Goal: Transaction & Acquisition: Purchase product/service

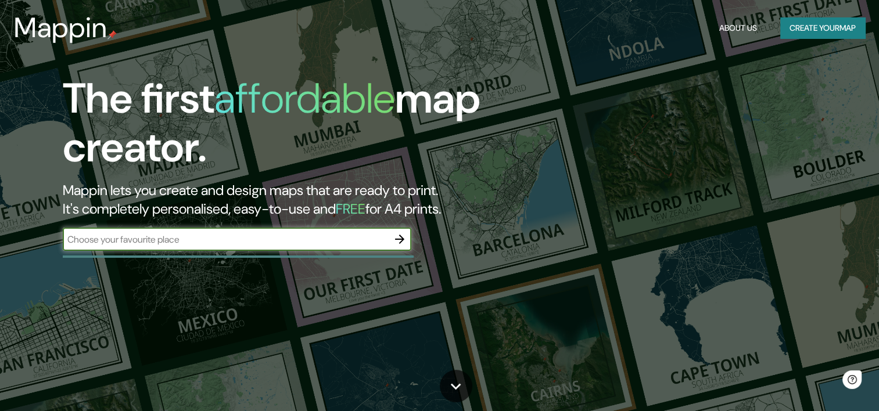
click at [239, 243] on input "text" at bounding box center [225, 239] width 325 height 13
type input "rionegro"
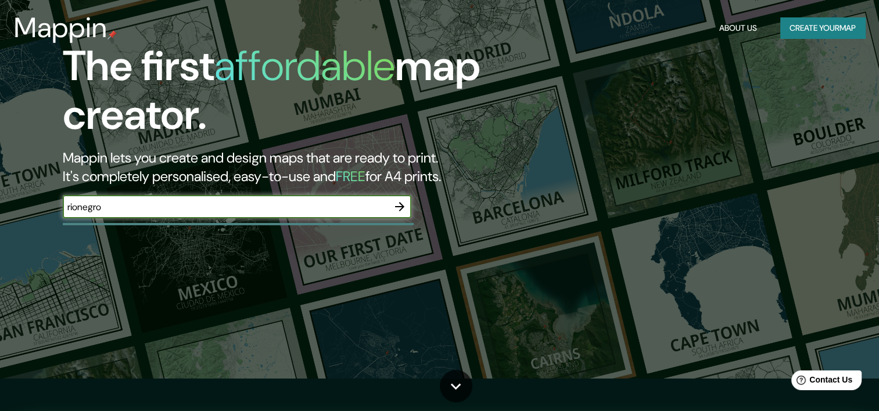
scroll to position [7, 0]
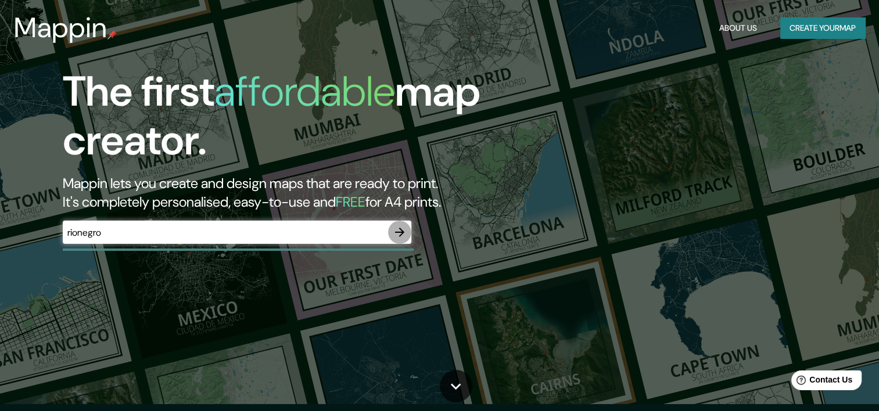
click at [401, 228] on icon "button" at bounding box center [400, 232] width 14 height 14
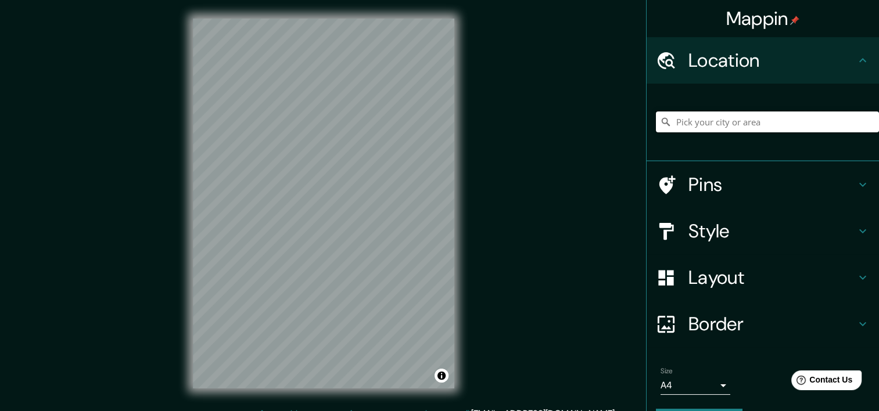
click at [738, 127] on input "Pick your city or area" at bounding box center [767, 122] width 223 height 21
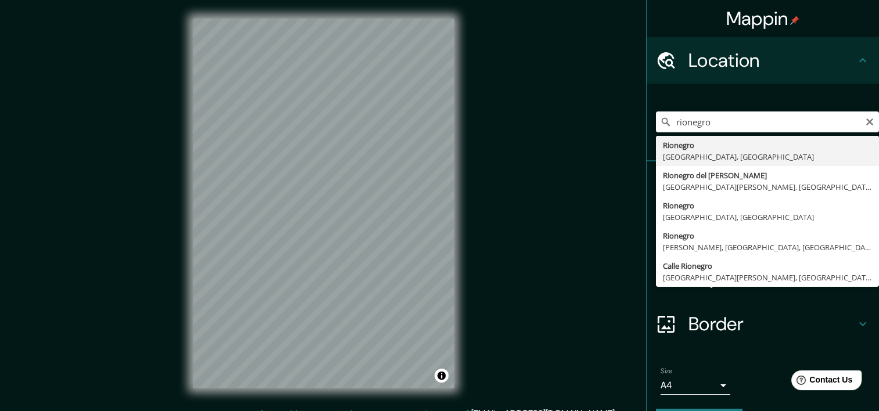
type input "Rionegro, [GEOGRAPHIC_DATA], [GEOGRAPHIC_DATA]"
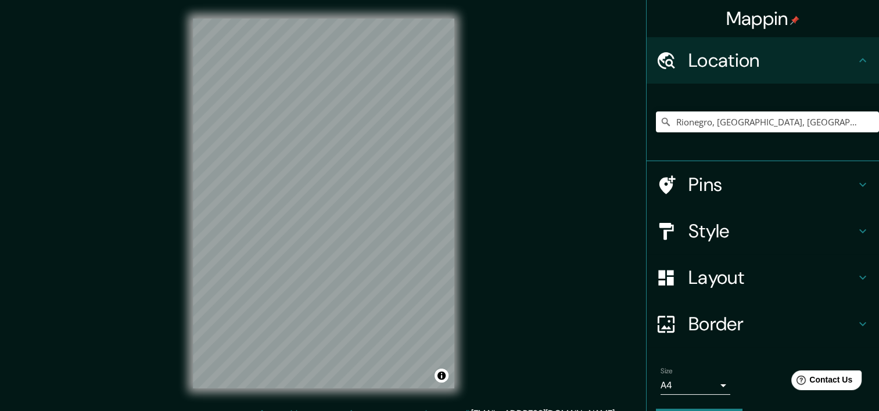
click at [721, 231] on h4 "Style" at bounding box center [772, 231] width 167 height 23
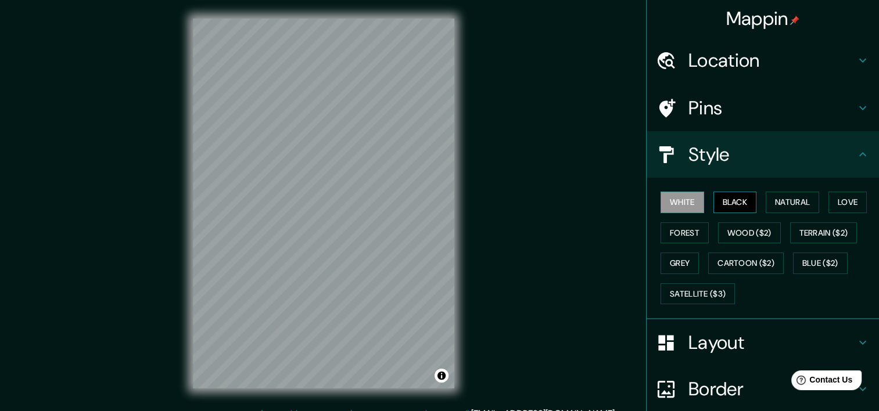
click at [727, 200] on button "Black" at bounding box center [736, 202] width 44 height 21
click at [687, 239] on button "Forest" at bounding box center [685, 233] width 48 height 21
click at [683, 207] on button "White" at bounding box center [683, 202] width 44 height 21
click at [748, 199] on button "Black" at bounding box center [736, 202] width 44 height 21
click at [833, 205] on button "Love" at bounding box center [848, 202] width 38 height 21
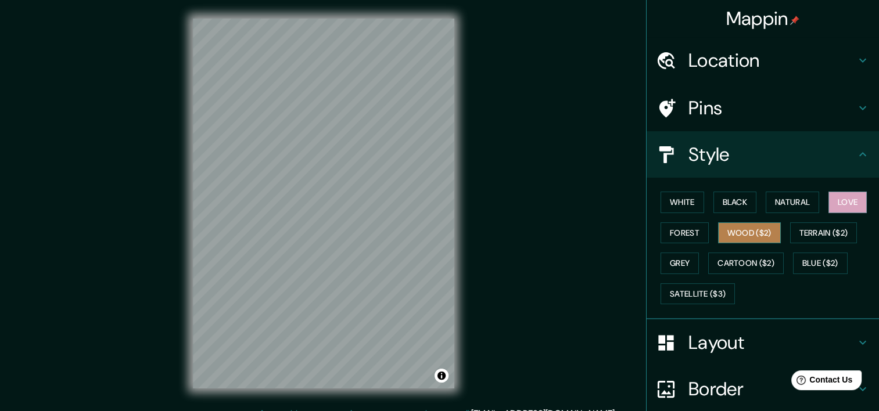
click at [739, 229] on button "Wood ($2)" at bounding box center [749, 233] width 63 height 21
click at [714, 206] on button "Black" at bounding box center [736, 202] width 44 height 21
click at [708, 342] on h4 "Layout" at bounding box center [772, 342] width 167 height 23
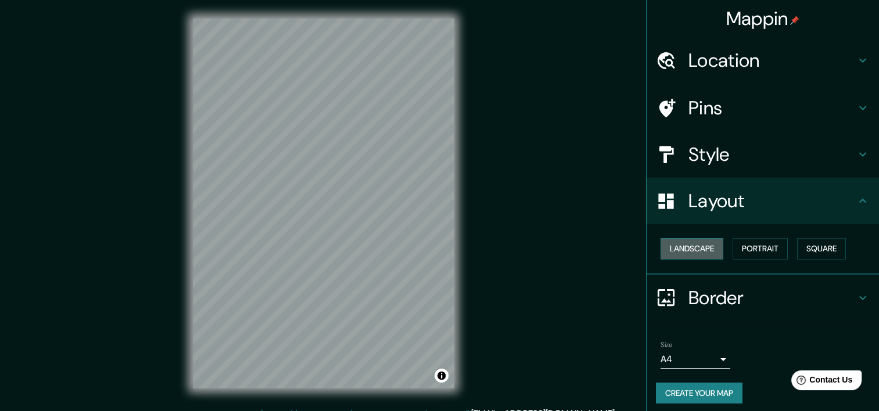
click at [688, 251] on button "Landscape" at bounding box center [692, 248] width 63 height 21
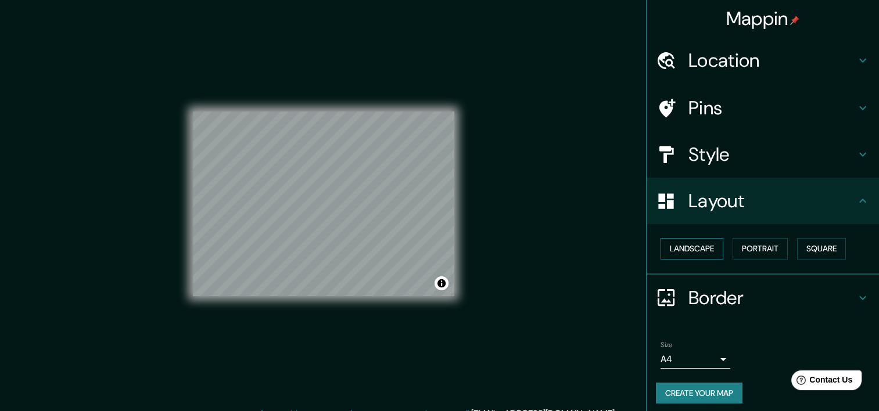
click at [688, 251] on button "Landscape" at bounding box center [692, 248] width 63 height 21
click at [751, 245] on button "Portrait" at bounding box center [760, 248] width 55 height 21
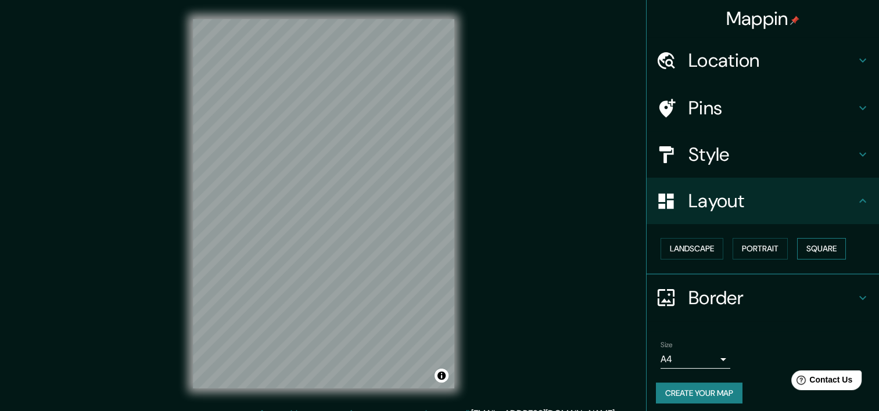
click at [827, 248] on button "Square" at bounding box center [821, 248] width 49 height 21
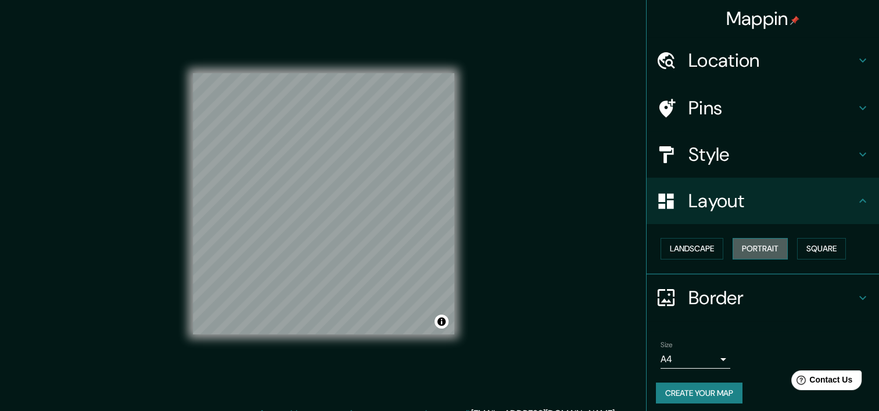
click at [776, 249] on button "Portrait" at bounding box center [760, 248] width 55 height 21
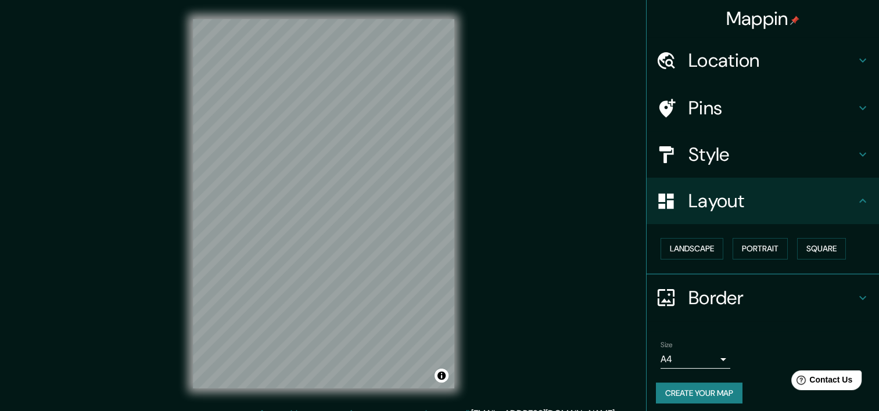
drag, startPoint x: 869, startPoint y: 178, endPoint x: 887, endPoint y: 264, distance: 87.3
click at [879, 264] on html "Mappin Location [GEOGRAPHIC_DATA], [GEOGRAPHIC_DATA], [GEOGRAPHIC_DATA] Pins St…" at bounding box center [439, 205] width 879 height 411
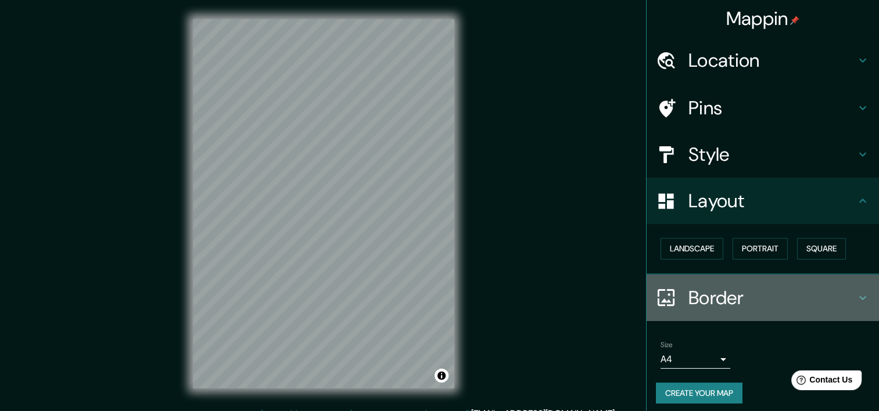
click at [859, 299] on icon at bounding box center [862, 298] width 7 height 4
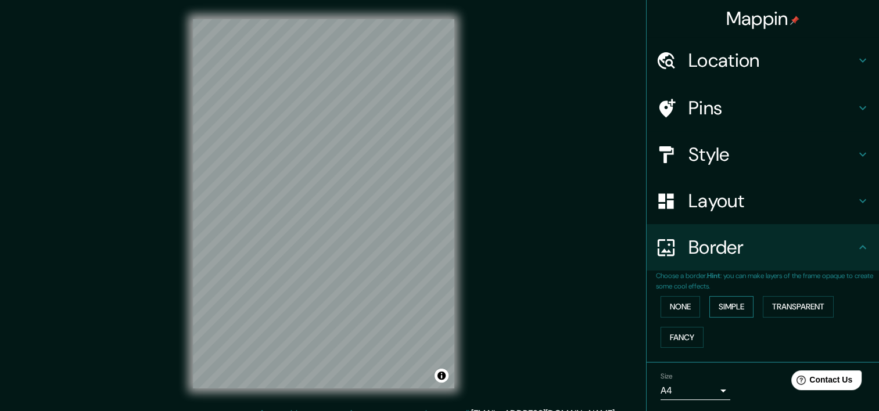
click at [724, 309] on button "Simple" at bounding box center [731, 306] width 44 height 21
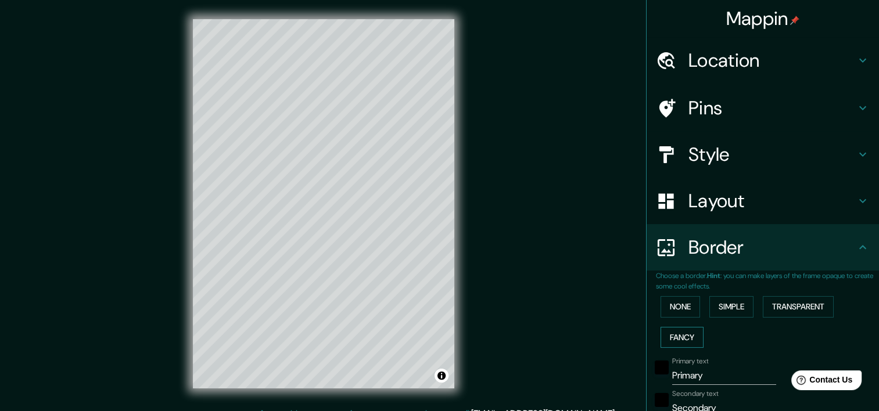
click at [678, 335] on button "Fancy" at bounding box center [682, 337] width 43 height 21
click at [664, 312] on button "None" at bounding box center [681, 306] width 40 height 21
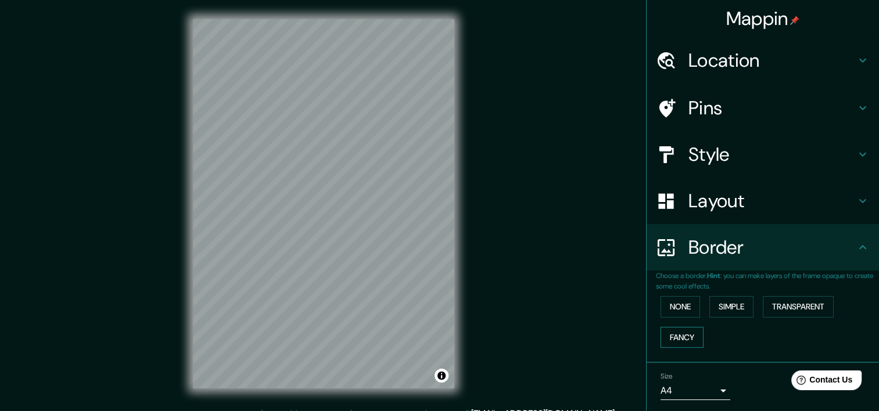
click at [668, 337] on button "Fancy" at bounding box center [682, 337] width 43 height 21
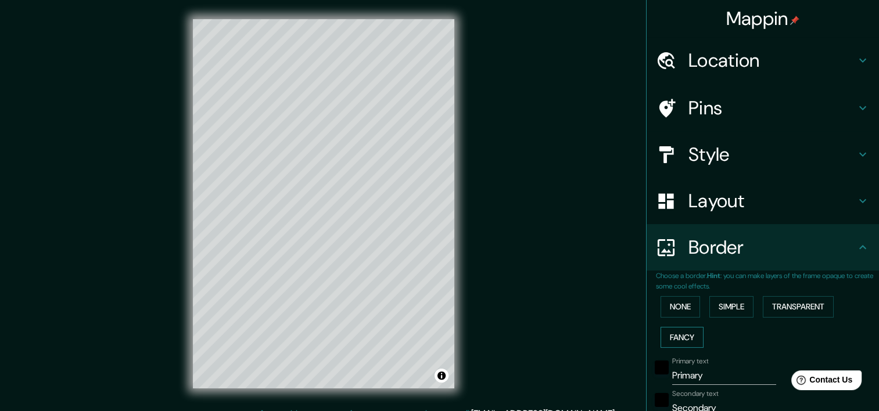
click at [668, 337] on button "Fancy" at bounding box center [682, 337] width 43 height 21
click at [774, 314] on button "Transparent" at bounding box center [798, 306] width 71 height 21
click at [722, 309] on button "Simple" at bounding box center [731, 306] width 44 height 21
click at [671, 309] on button "None" at bounding box center [681, 306] width 40 height 21
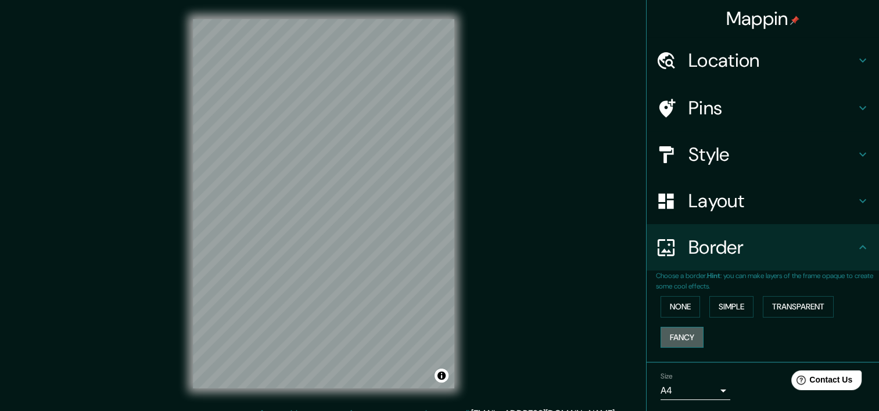
click at [679, 334] on button "Fancy" at bounding box center [682, 337] width 43 height 21
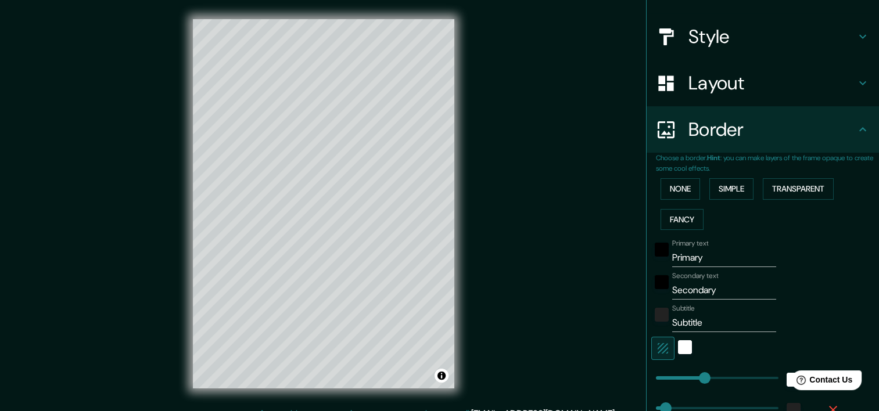
scroll to position [127, 0]
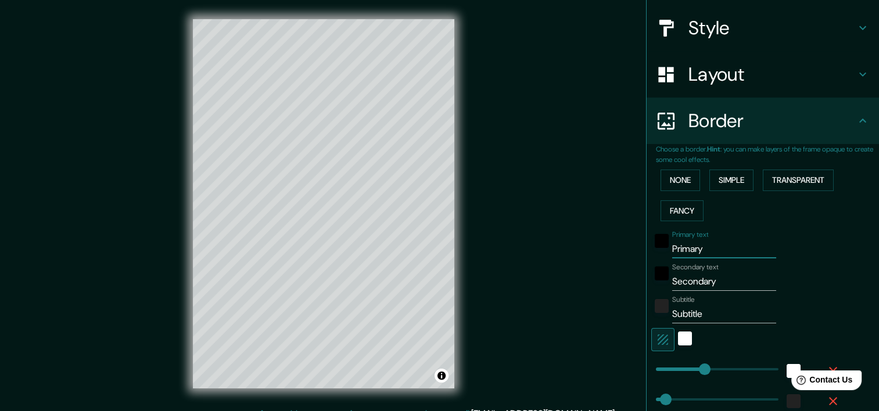
drag, startPoint x: 702, startPoint y: 247, endPoint x: 641, endPoint y: 263, distance: 63.1
click at [647, 263] on div "Choose a border. Hint : you can make layers of the frame opaque to create some …" at bounding box center [763, 326] width 232 height 365
type input "rionegro"
click at [704, 282] on input "Secondary" at bounding box center [724, 282] width 104 height 19
drag, startPoint x: 356, startPoint y: 350, endPoint x: 362, endPoint y: 351, distance: 6.4
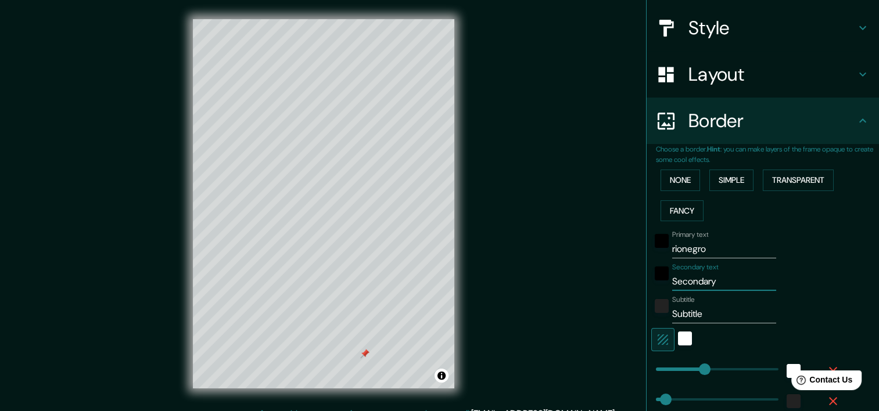
click at [362, 351] on div at bounding box center [364, 353] width 9 height 9
drag, startPoint x: 714, startPoint y: 280, endPoint x: 634, endPoint y: 293, distance: 81.3
click at [634, 293] on div "Mappin Location [GEOGRAPHIC_DATA], [GEOGRAPHIC_DATA], [GEOGRAPHIC_DATA] Pins St…" at bounding box center [439, 213] width 879 height 426
type input "[GEOGRAPHIC_DATA]"
click at [699, 314] on input "Subtitle" at bounding box center [724, 314] width 104 height 19
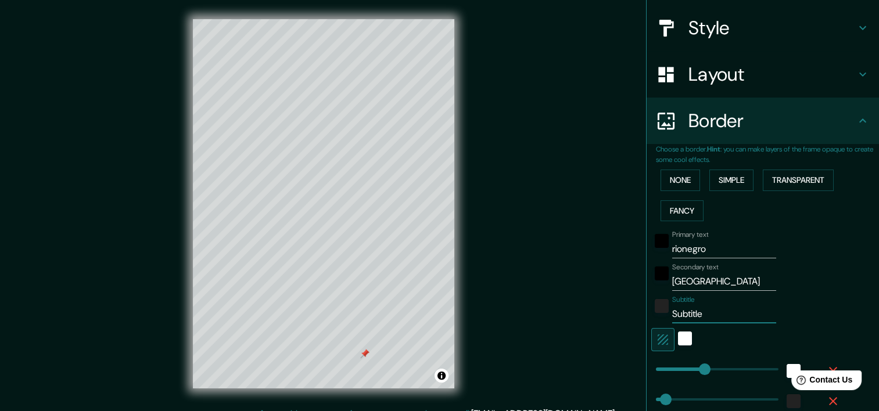
drag, startPoint x: 708, startPoint y: 315, endPoint x: 651, endPoint y: 321, distance: 57.2
click at [651, 321] on div "Subtitle Subtitle" at bounding box center [746, 310] width 191 height 28
click at [364, 352] on div at bounding box center [364, 353] width 9 height 9
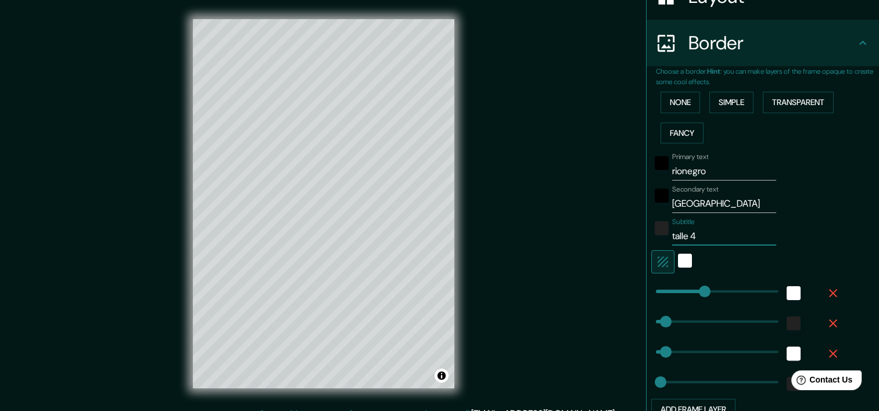
scroll to position [206, 0]
type input "talle 4"
click at [678, 260] on div "white" at bounding box center [685, 260] width 14 height 14
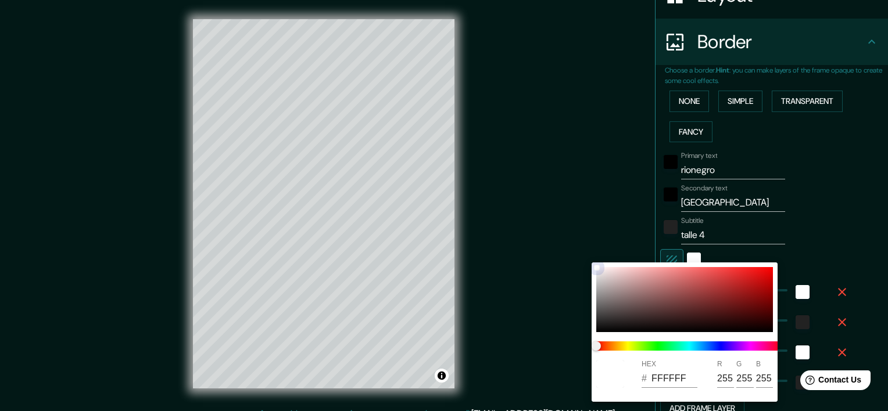
click at [704, 293] on div at bounding box center [684, 299] width 177 height 65
type input "983B3B"
type input "152"
type input "59"
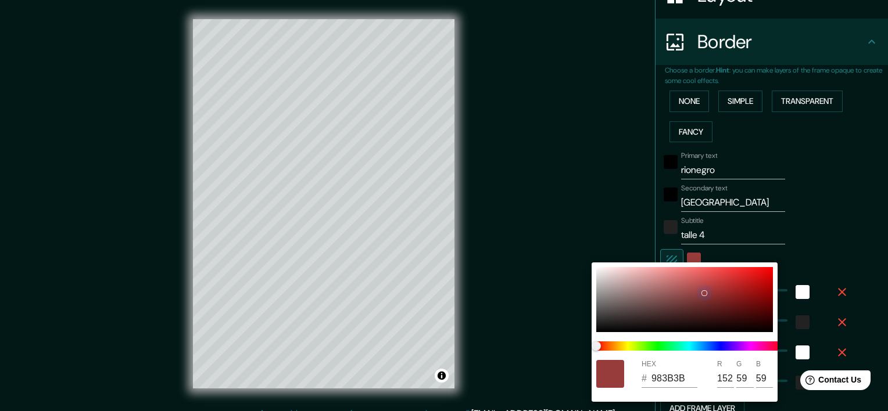
type input "8E1F1F"
type input "142"
type input "31"
click at [734, 296] on div at bounding box center [684, 299] width 177 height 65
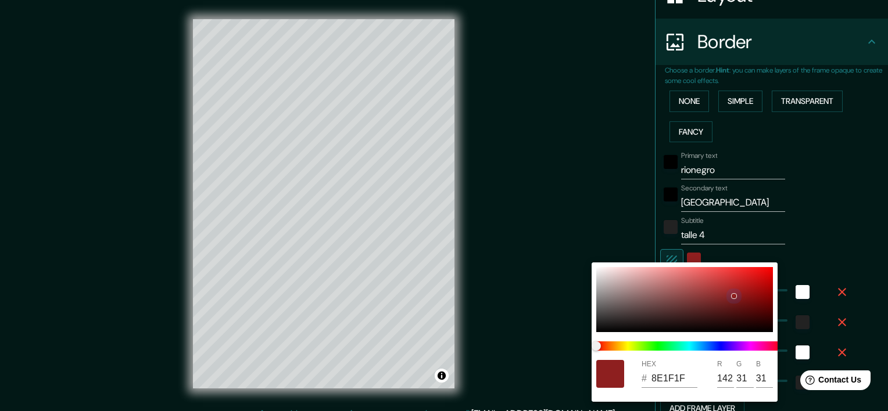
click at [742, 293] on div at bounding box center [684, 299] width 177 height 65
type input "981A1A"
type input "152"
type input "26"
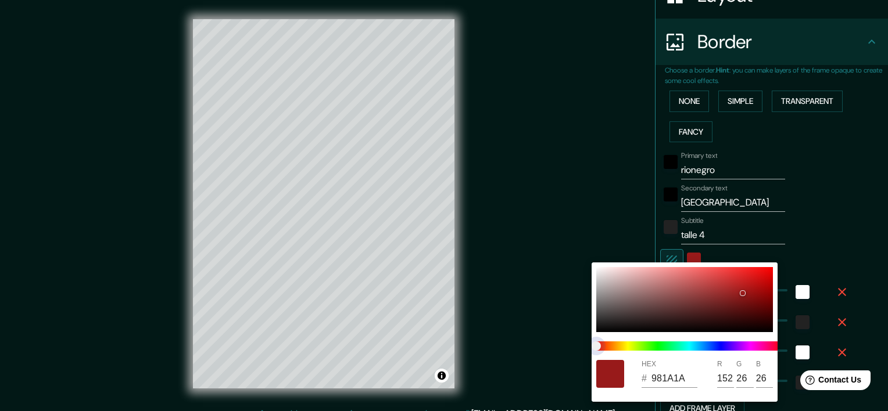
type input "7B991A"
type input "123"
type input "153"
click at [635, 342] on span at bounding box center [689, 346] width 186 height 9
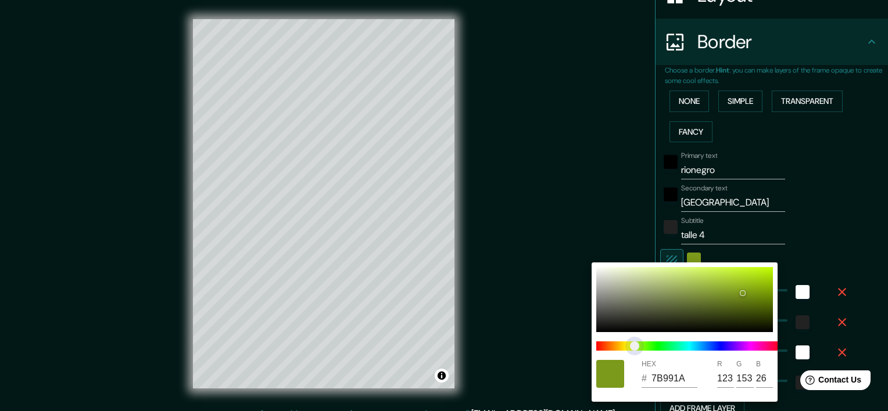
type input "99251A"
type input "153"
type input "37"
click at [598, 346] on span at bounding box center [689, 346] width 186 height 9
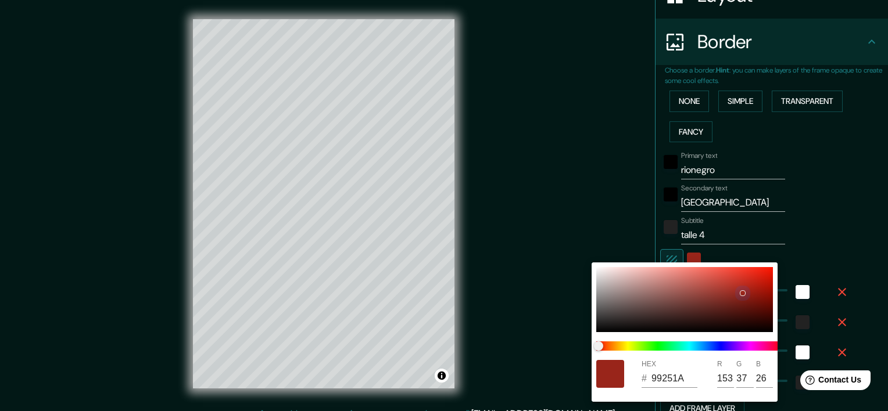
click at [749, 296] on div at bounding box center [684, 299] width 177 height 65
type input "8C1D12"
type input "140"
type input "29"
type input "18"
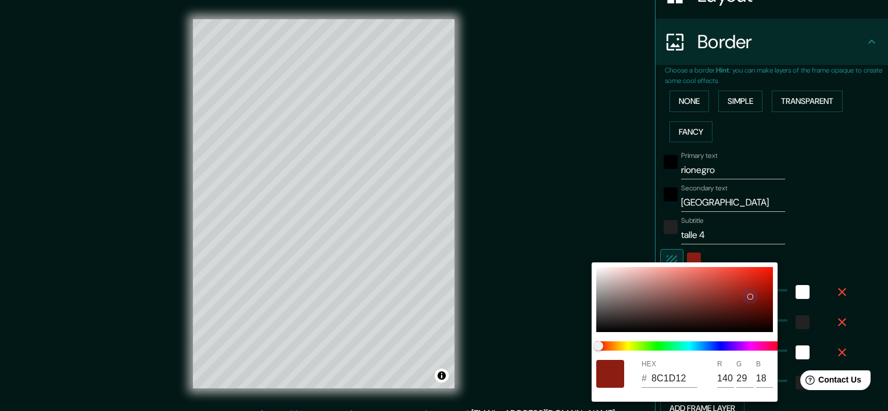
click at [757, 309] on div at bounding box center [684, 299] width 177 height 65
type input "5A0F08"
type input "90"
type input "15"
type input "8"
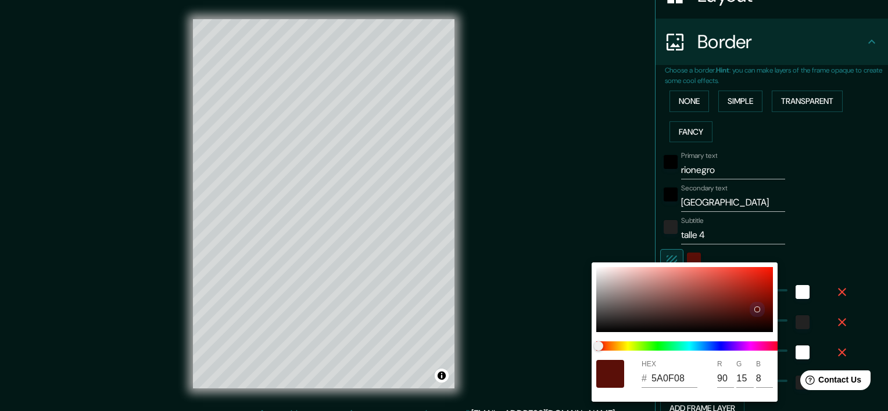
click at [755, 297] on div at bounding box center [684, 299] width 177 height 65
type input "88170D"
type input "136"
type input "23"
type input "13"
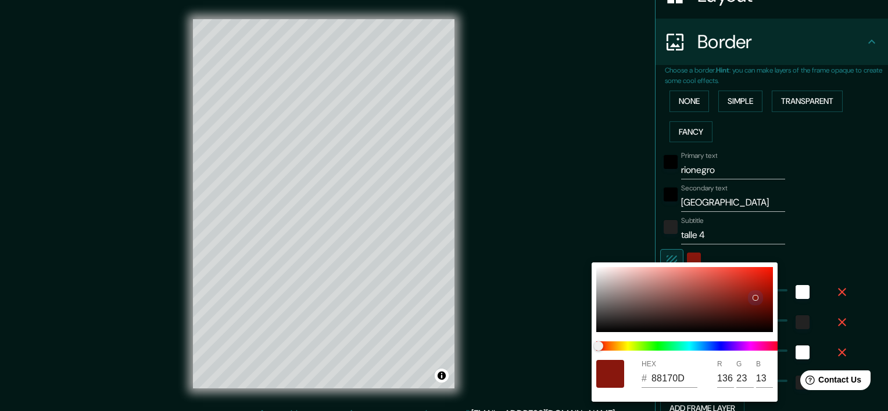
click at [750, 318] on div at bounding box center [684, 299] width 177 height 65
type input "350B07"
type input "53"
type input "11"
type input "7"
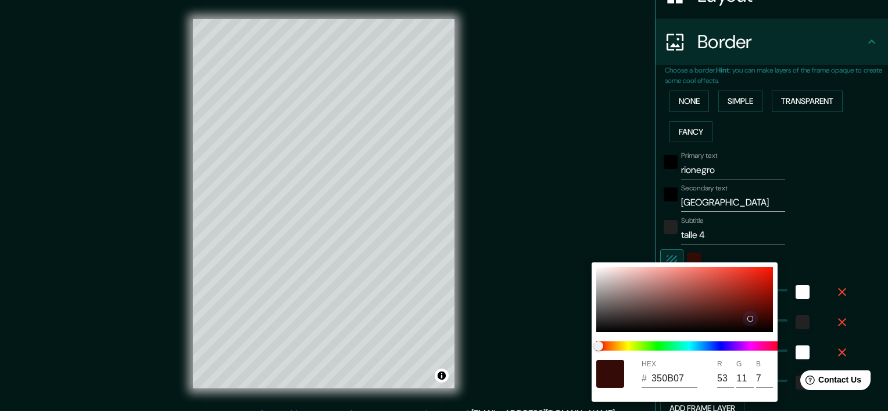
type input "67140D"
type input "103"
type input "20"
type input "13"
click at [750, 306] on div at bounding box center [684, 299] width 177 height 65
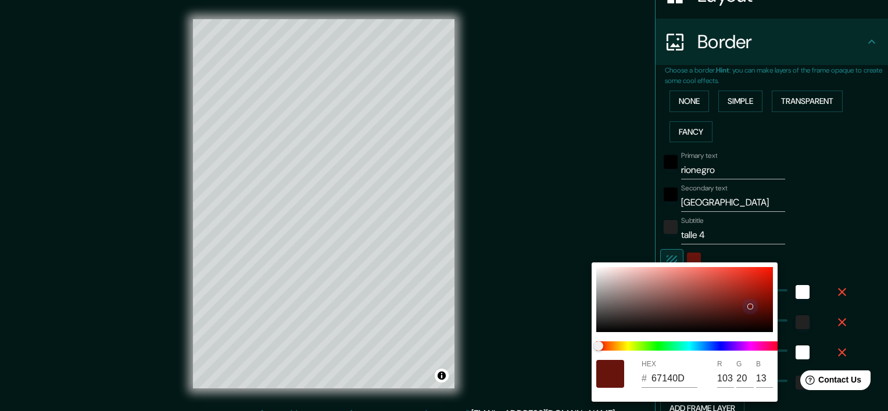
click at [748, 302] on div at bounding box center [684, 299] width 177 height 65
type input "771910"
type input "119"
type input "25"
type input "16"
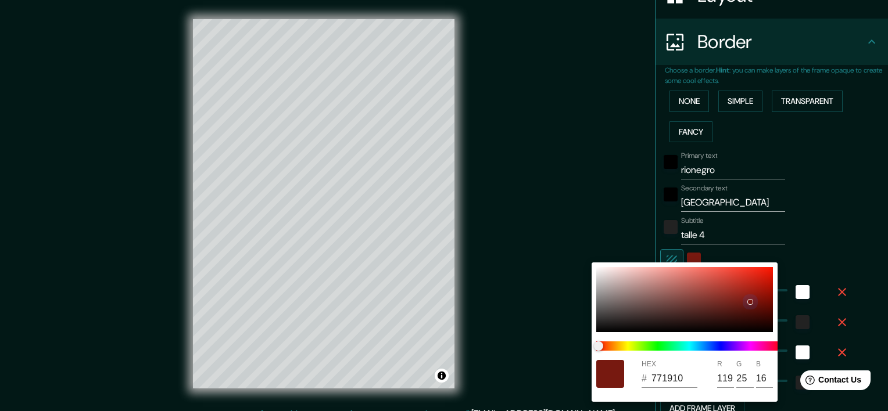
click at [752, 294] on div at bounding box center [684, 299] width 177 height 65
type input "951C11"
type input "149"
type input "28"
type input "17"
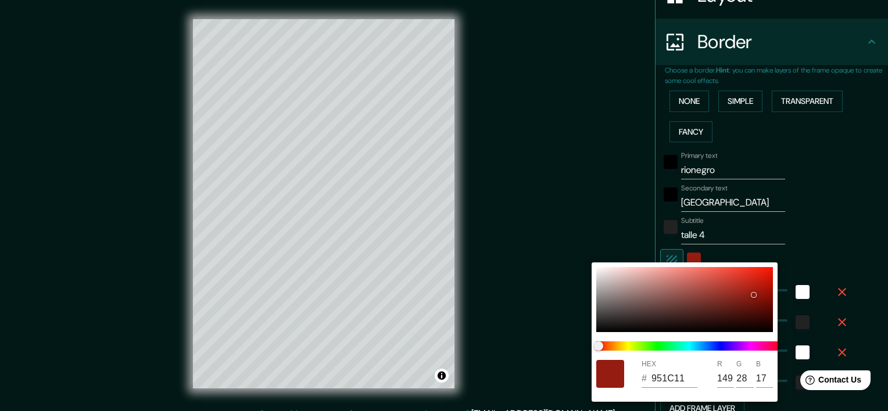
click at [848, 230] on div at bounding box center [444, 205] width 888 height 411
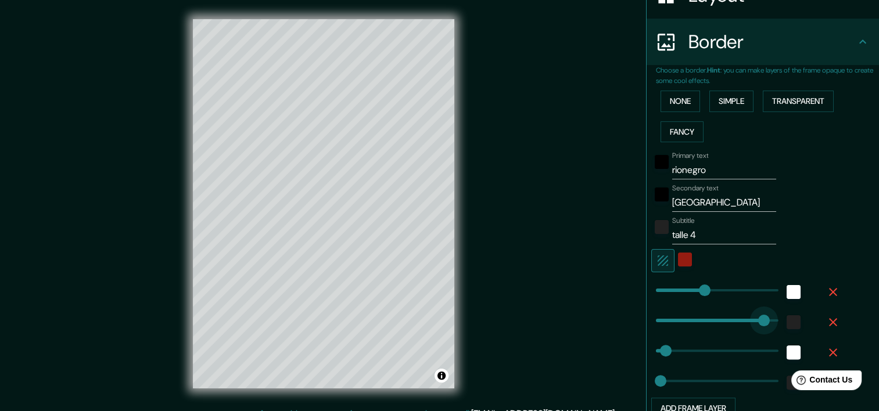
type input "405"
drag, startPoint x: 654, startPoint y: 321, endPoint x: 757, endPoint y: 331, distance: 103.3
type input "0"
drag, startPoint x: 758, startPoint y: 323, endPoint x: 604, endPoint y: 328, distance: 154.0
click at [815, 351] on button "button" at bounding box center [833, 352] width 37 height 21
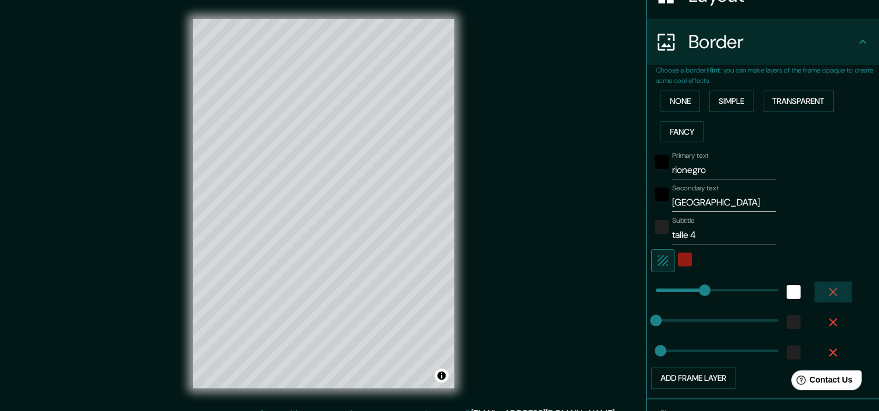
click at [825, 284] on button "button" at bounding box center [833, 292] width 37 height 21
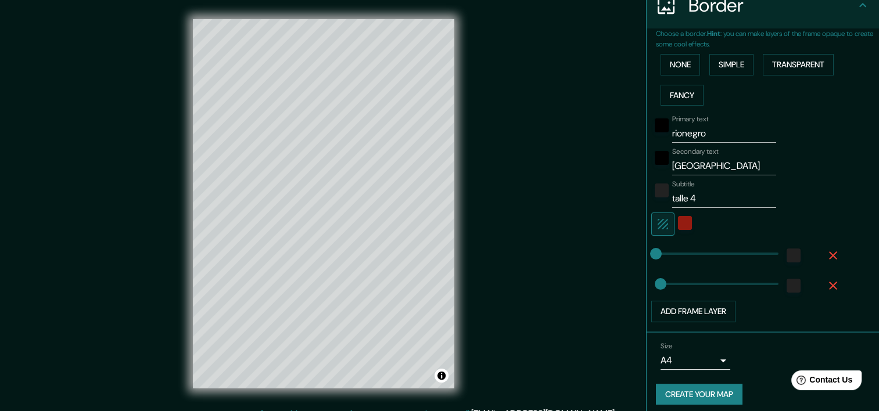
scroll to position [248, 0]
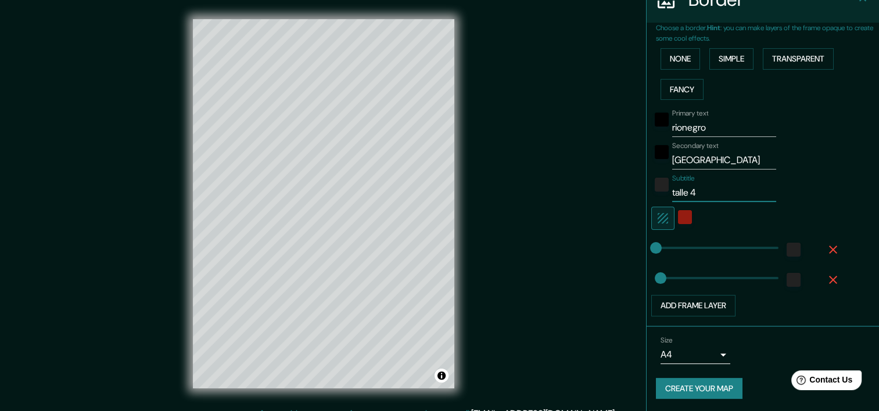
click at [712, 191] on input "talle 4" at bounding box center [724, 193] width 104 height 19
drag, startPoint x: 718, startPoint y: 197, endPoint x: 619, endPoint y: 211, distance: 100.3
click at [619, 211] on div "Mappin Location [GEOGRAPHIC_DATA], [GEOGRAPHIC_DATA], [GEOGRAPHIC_DATA] Pins St…" at bounding box center [439, 213] width 879 height 426
click at [616, 245] on div "Mappin Location [GEOGRAPHIC_DATA], [GEOGRAPHIC_DATA], [GEOGRAPHIC_DATA] Pins St…" at bounding box center [439, 213] width 879 height 426
click at [707, 352] on body "Mappin Location [GEOGRAPHIC_DATA], [GEOGRAPHIC_DATA], [GEOGRAPHIC_DATA] Pins St…" at bounding box center [439, 205] width 879 height 411
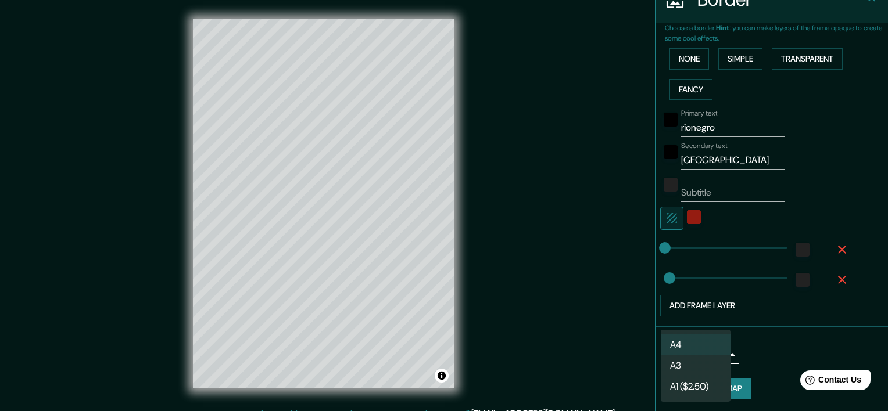
click at [809, 345] on div at bounding box center [444, 205] width 888 height 411
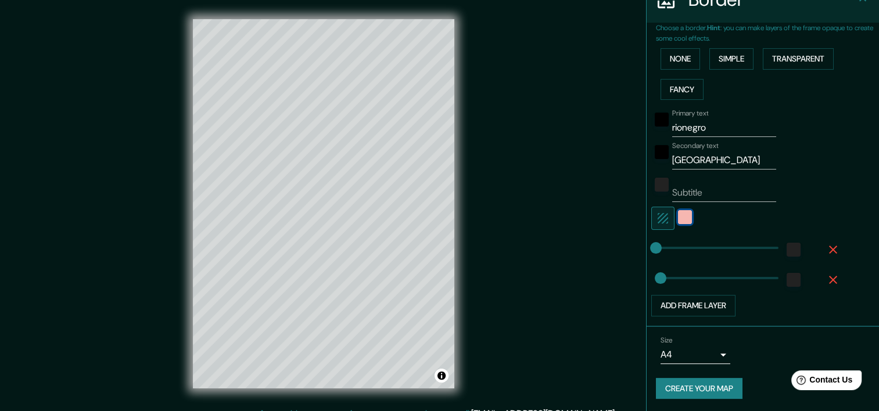
click at [678, 221] on div "color-951C11" at bounding box center [685, 217] width 14 height 14
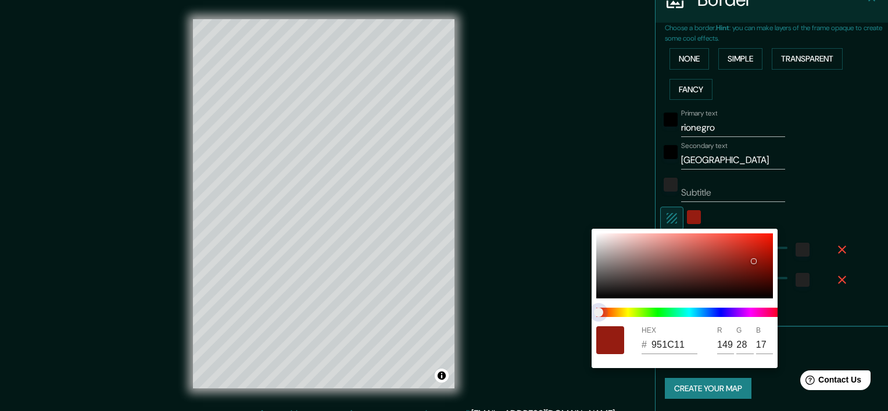
type input "945410"
type input "148"
type input "84"
type input "16"
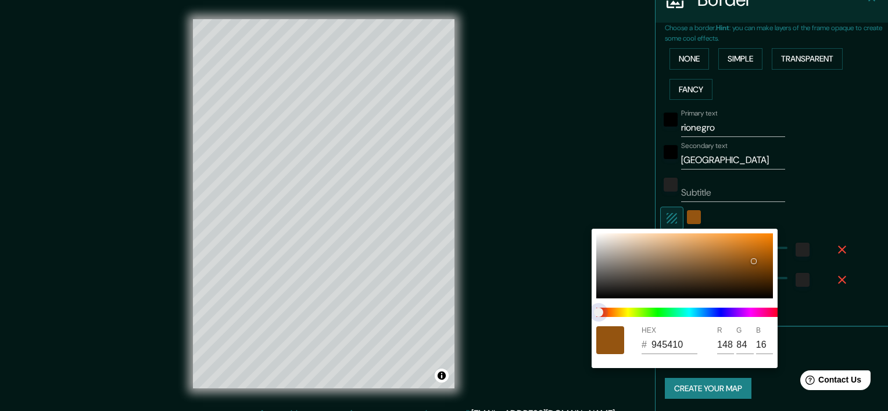
click at [612, 313] on span at bounding box center [689, 312] width 186 height 9
type input "945010"
type input "80"
type input "944E10"
type input "78"
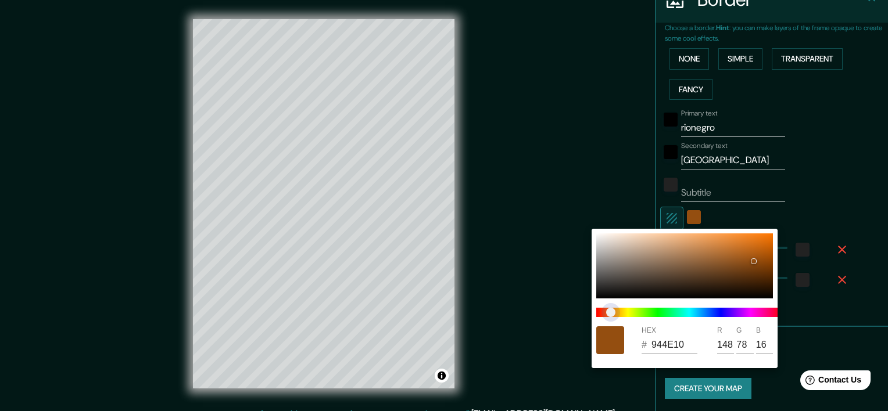
click at [611, 313] on span "color slider" at bounding box center [610, 312] width 9 height 9
type input "943C10"
type input "60"
click at [606, 313] on span "color slider" at bounding box center [610, 312] width 9 height 9
type input "943A10"
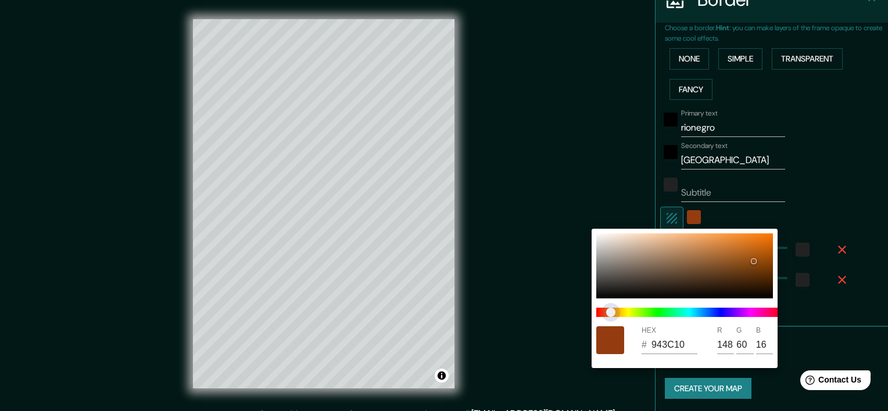
type input "58"
type input "947E10"
type input "126"
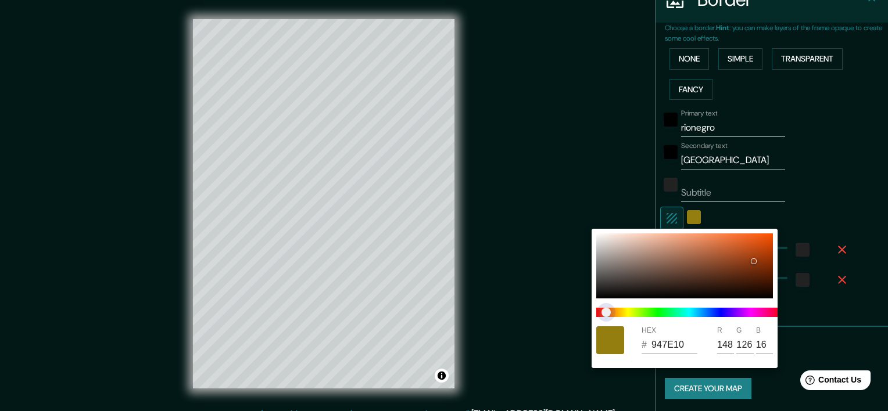
click at [622, 314] on span at bounding box center [689, 312] width 186 height 9
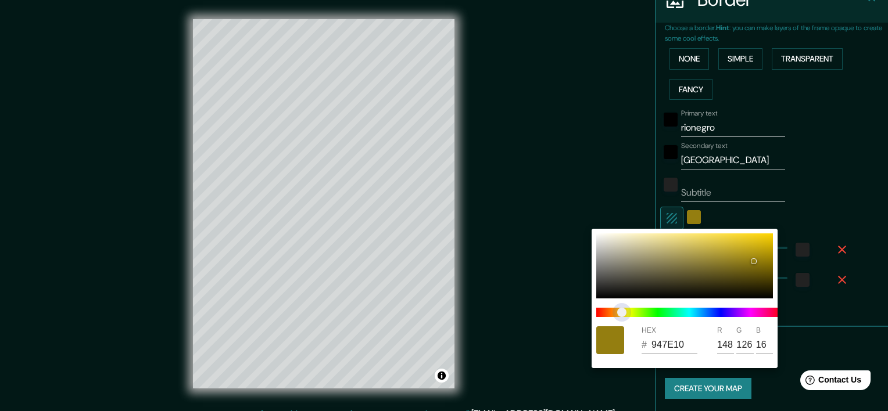
type input "909410"
type input "144"
type input "148"
click at [626, 314] on span "color slider" at bounding box center [621, 312] width 9 height 9
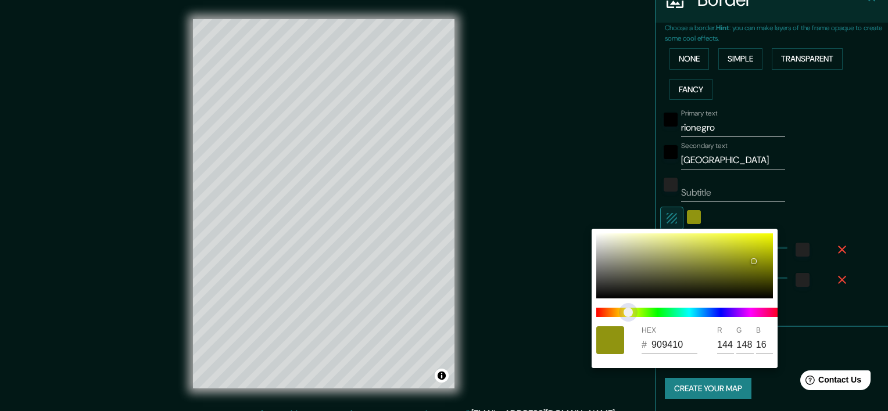
type input "949210"
type input "148"
type input "146"
click at [626, 314] on span "color slider" at bounding box center [627, 312] width 9 height 9
type input "946610"
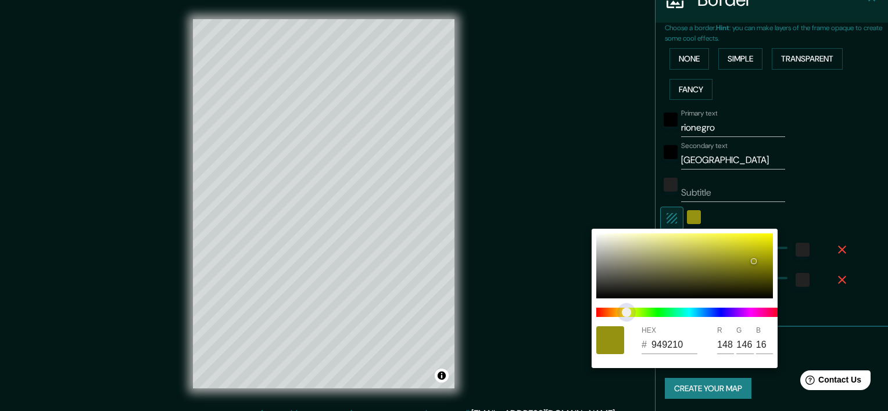
type input "102"
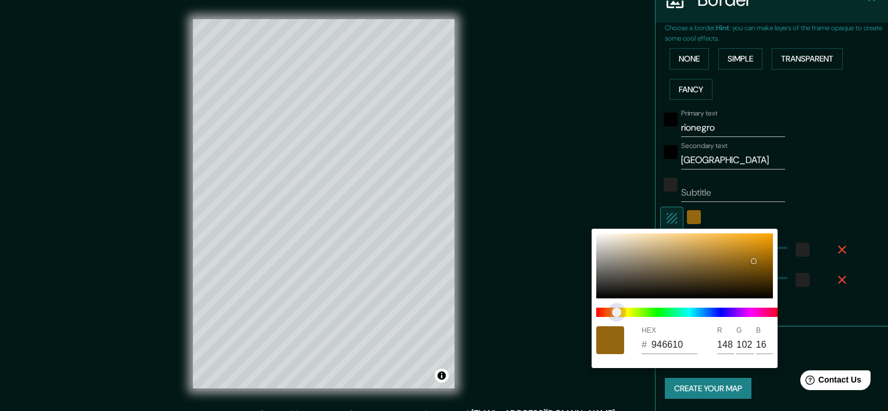
click at [616, 314] on span "color slider" at bounding box center [616, 312] width 9 height 9
click at [734, 245] on div at bounding box center [684, 266] width 177 height 65
type input "D3992D"
type input "211"
type input "153"
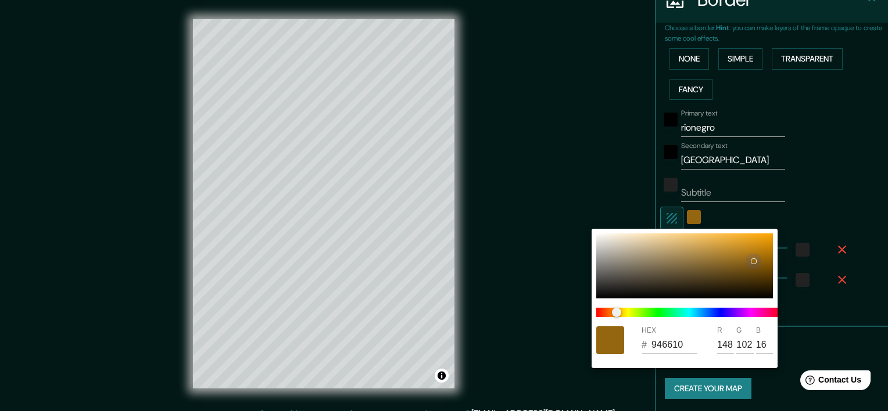
type input "45"
click at [722, 240] on div at bounding box center [684, 266] width 177 height 65
type input "E6AC42"
type input "230"
type input "172"
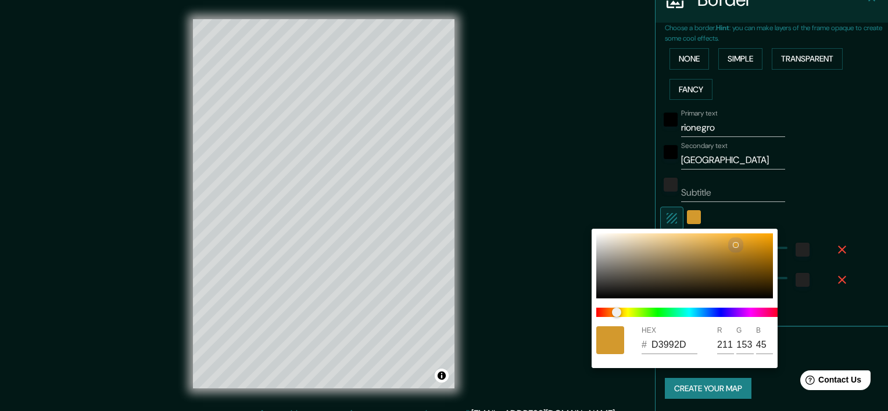
type input "66"
click at [707, 232] on div "HEX # E6AC42 R 230 G 172 B 66" at bounding box center [685, 298] width 186 height 139
click at [818, 193] on div at bounding box center [444, 205] width 888 height 411
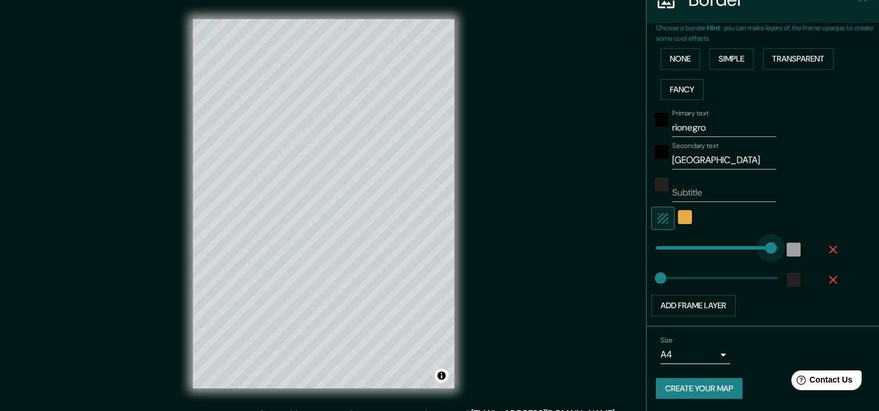
type input "450"
drag, startPoint x: 641, startPoint y: 248, endPoint x: 797, endPoint y: 249, distance: 156.3
type input "0"
drag, startPoint x: 762, startPoint y: 249, endPoint x: 569, endPoint y: 253, distance: 193.0
click at [656, 214] on icon "button" at bounding box center [663, 219] width 14 height 14
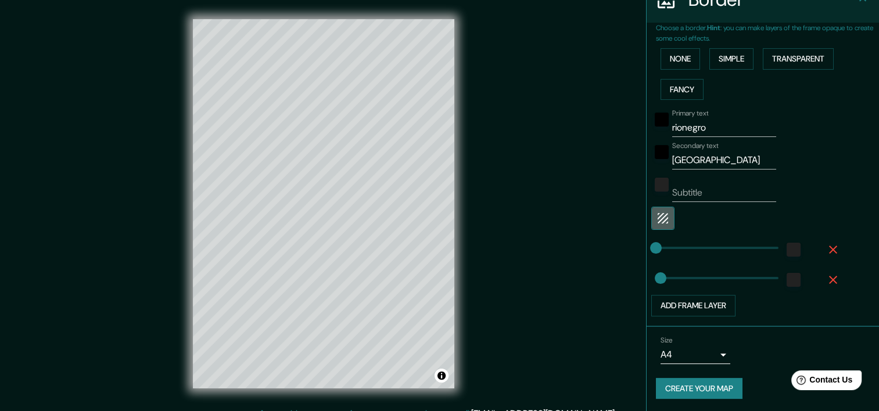
click at [656, 214] on icon "button" at bounding box center [663, 219] width 14 height 14
click at [678, 217] on div "white" at bounding box center [685, 217] width 14 height 14
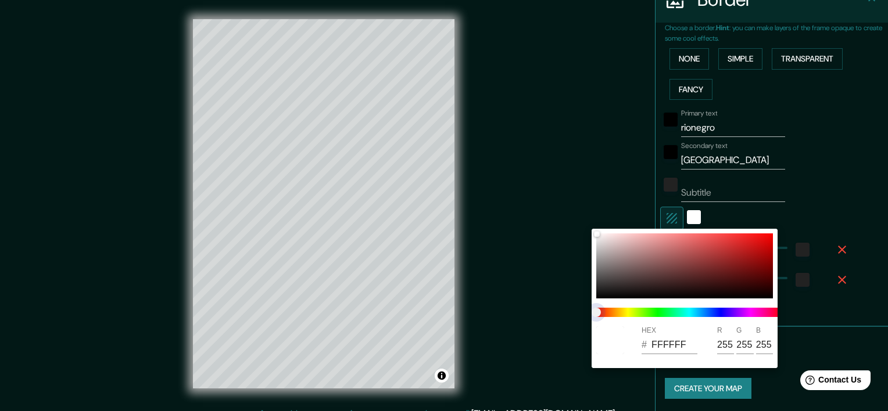
click at [622, 312] on span at bounding box center [689, 312] width 186 height 9
click at [618, 312] on span at bounding box center [689, 312] width 186 height 9
click at [623, 314] on span at bounding box center [689, 312] width 186 height 9
click at [639, 311] on span at bounding box center [689, 312] width 186 height 9
click at [628, 311] on span at bounding box center [689, 312] width 186 height 9
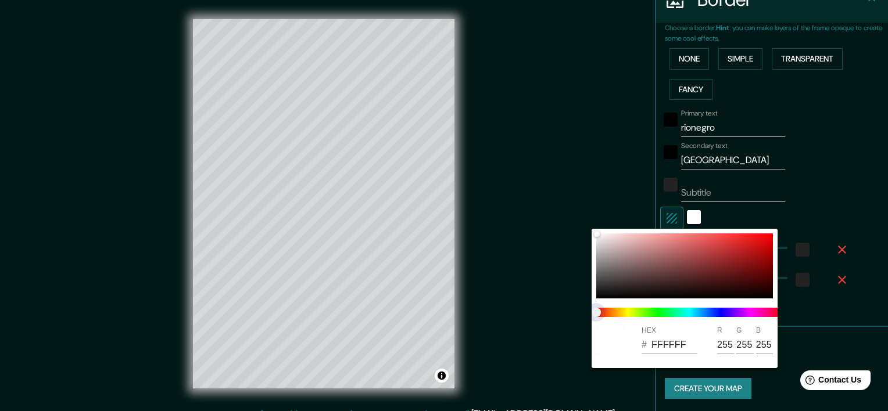
drag, startPoint x: 595, startPoint y: 311, endPoint x: 637, endPoint y: 322, distance: 43.3
click at [651, 328] on div "HEX # FFFFFF R 255 G 255 B 255" at bounding box center [685, 298] width 186 height 139
click at [636, 317] on span at bounding box center [689, 312] width 186 height 9
click at [837, 206] on div at bounding box center [444, 205] width 888 height 411
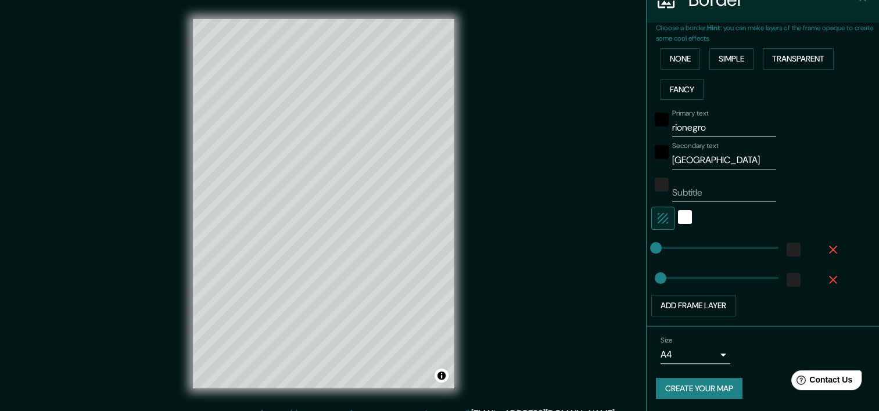
click at [678, 207] on div at bounding box center [685, 218] width 21 height 23
click at [678, 214] on div "white" at bounding box center [685, 217] width 14 height 14
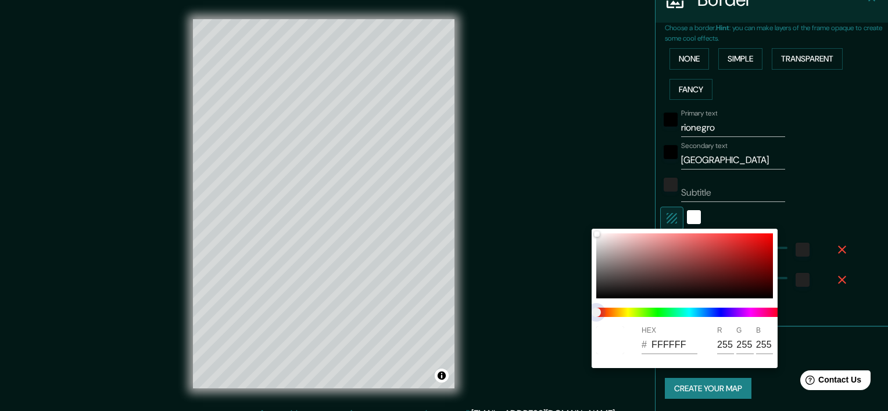
click at [609, 314] on span at bounding box center [689, 312] width 186 height 9
click at [757, 200] on div at bounding box center [444, 205] width 888 height 411
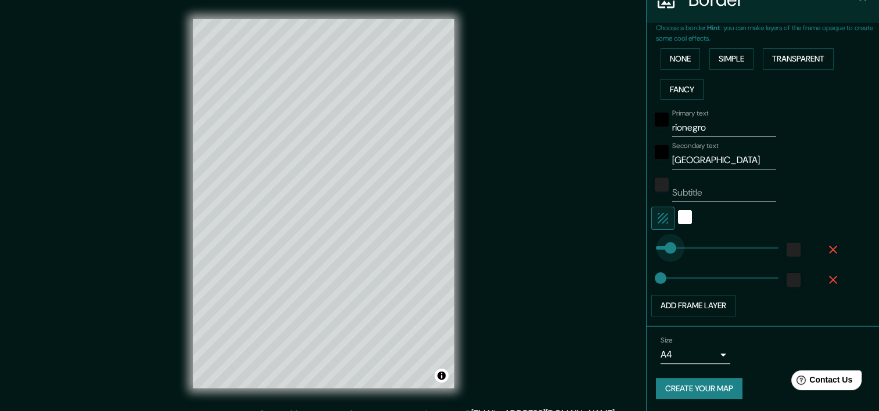
type input "84"
drag, startPoint x: 648, startPoint y: 252, endPoint x: 670, endPoint y: 256, distance: 21.8
type input "0"
drag, startPoint x: 668, startPoint y: 238, endPoint x: 596, endPoint y: 239, distance: 72.6
click at [675, 222] on div at bounding box center [685, 218] width 21 height 23
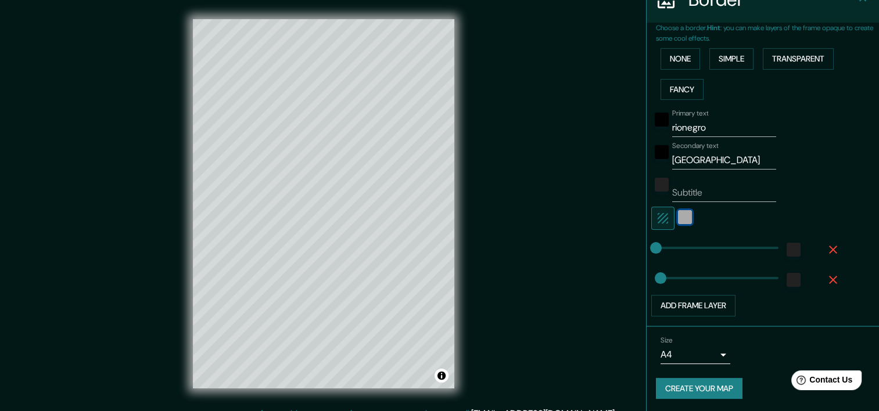
click at [678, 221] on div "white" at bounding box center [685, 217] width 14 height 14
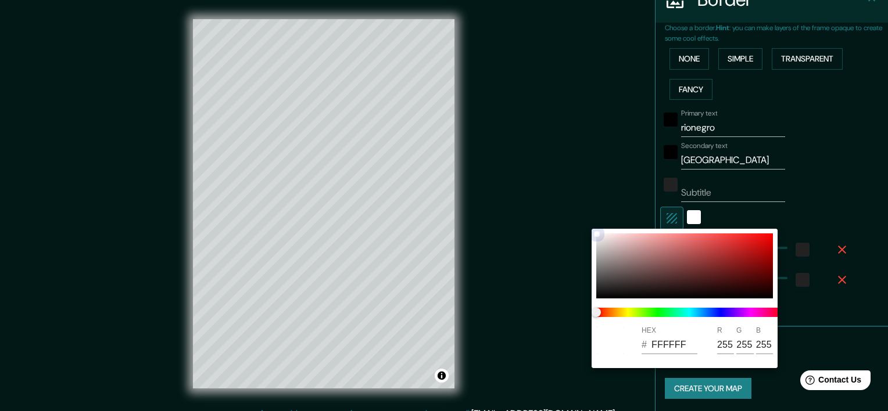
click at [677, 269] on div at bounding box center [684, 266] width 177 height 65
type input "733E3E"
type input "115"
type input "62"
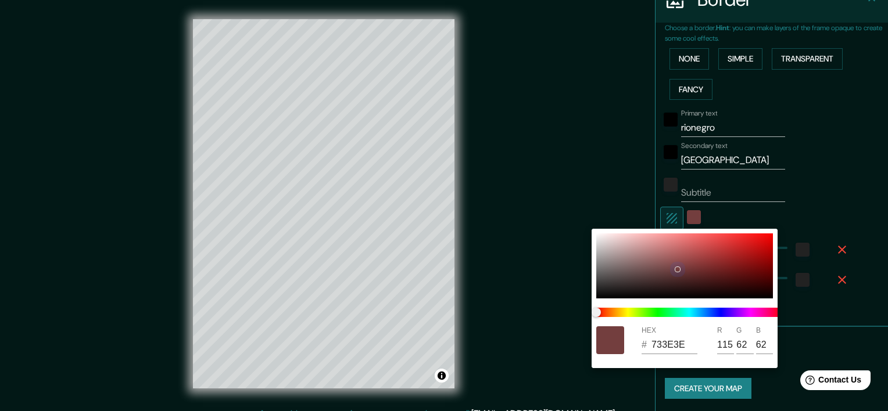
click at [722, 281] on div at bounding box center [684, 266] width 177 height 65
type input "451414"
type input "69"
type input "20"
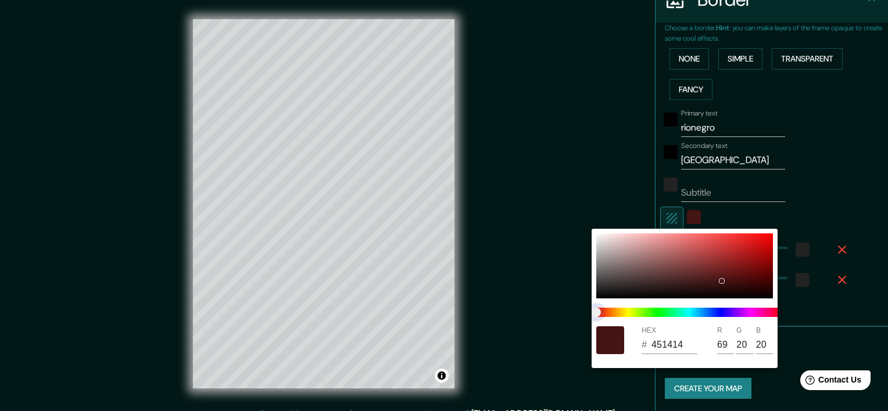
type input "453B14"
type input "59"
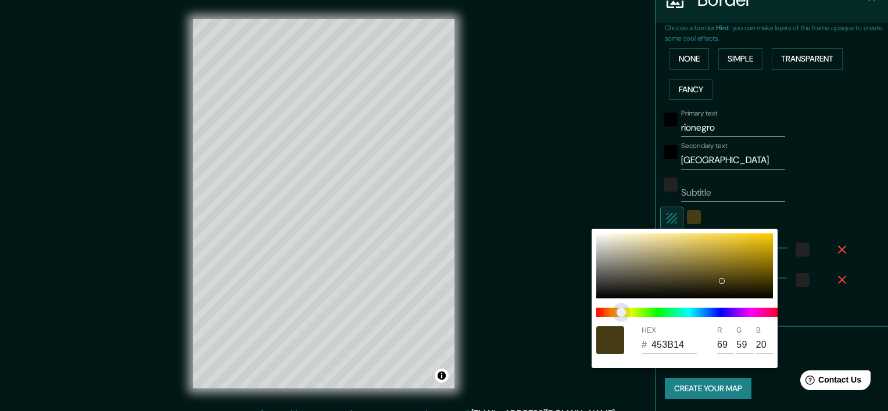
click at [621, 310] on span at bounding box center [689, 312] width 186 height 9
type input "452114"
type input "33"
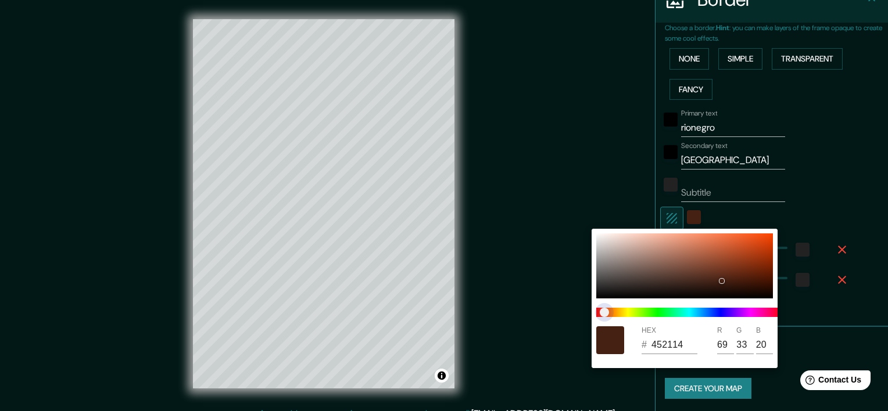
click at [604, 317] on span at bounding box center [689, 312] width 186 height 9
type input "453F14"
type input "63"
click at [623, 312] on span at bounding box center [689, 312] width 186 height 9
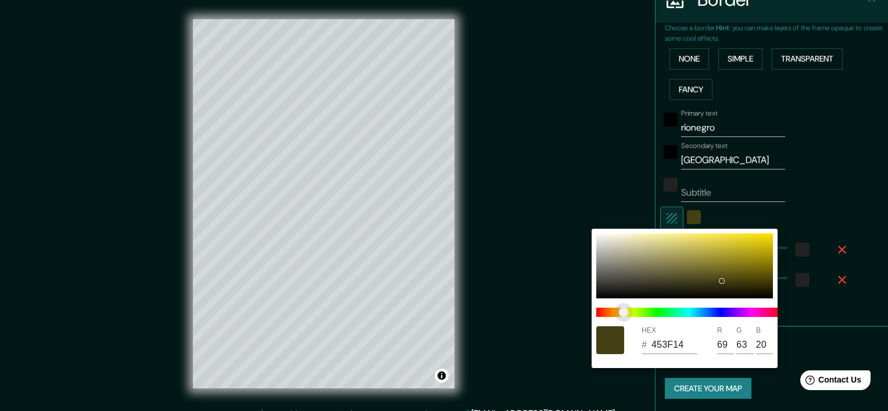
type input "3D4514"
type input "61"
type input "69"
click at [628, 314] on span "color slider" at bounding box center [623, 312] width 9 height 9
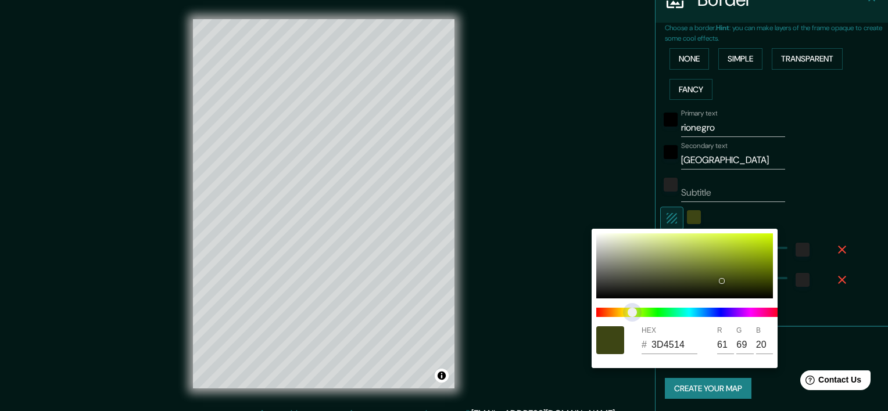
type input "453014"
type input "69"
type input "48"
click at [614, 311] on span at bounding box center [689, 312] width 186 height 9
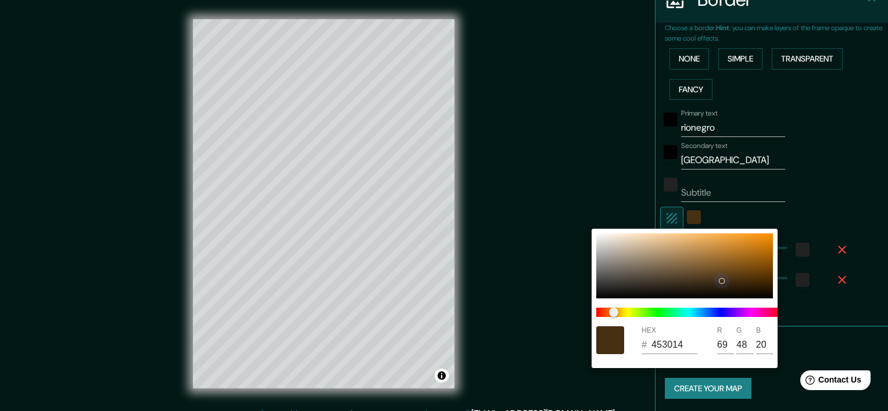
click at [747, 255] on div at bounding box center [684, 266] width 177 height 65
type input "AA6B18"
type input "170"
type input "107"
type input "24"
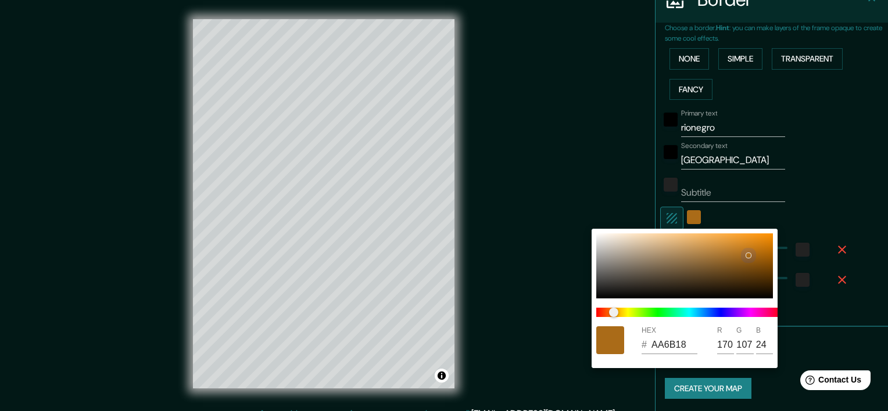
click at [745, 239] on div at bounding box center [684, 266] width 177 height 65
type input "E89324"
type input "232"
type input "147"
type input "36"
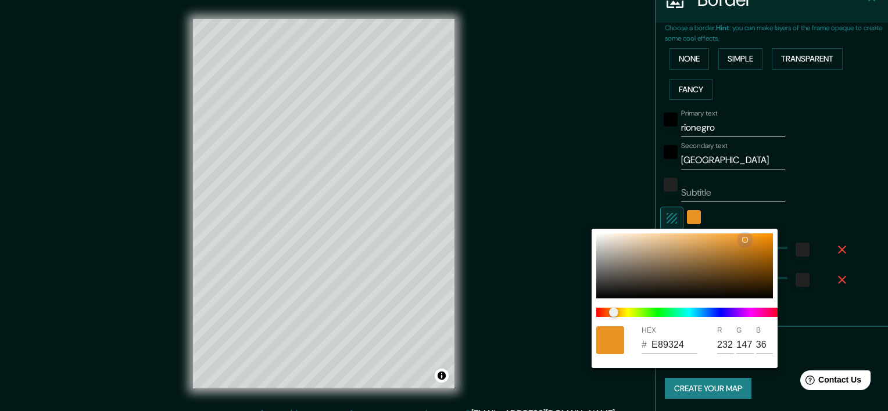
click at [763, 242] on div at bounding box center [684, 266] width 177 height 65
type input "DF830C"
type input "223"
type input "131"
type input "12"
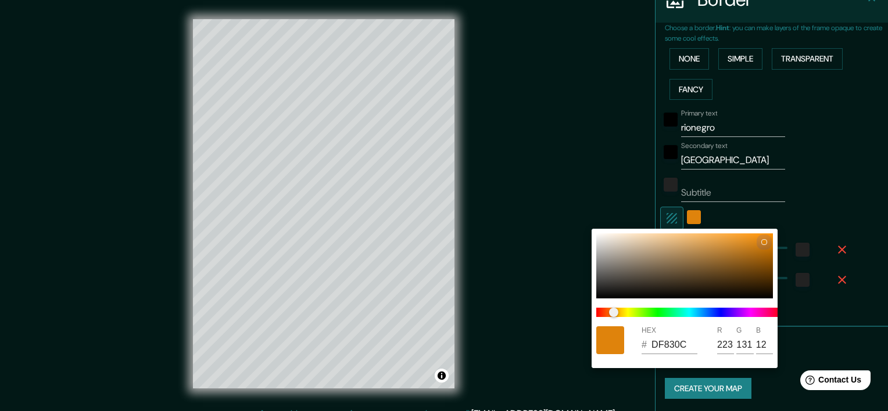
click at [768, 256] on div at bounding box center [684, 266] width 177 height 65
type input "A55F04"
type input "165"
type input "95"
type input "4"
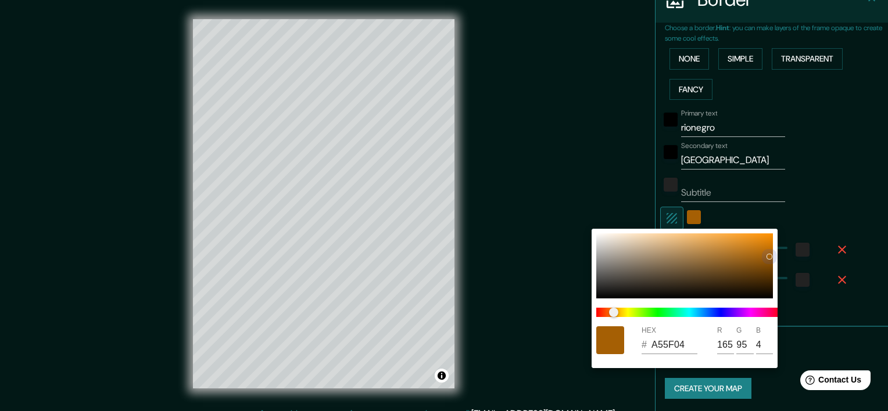
click at [769, 236] on div at bounding box center [684, 266] width 177 height 65
type input "F48C04"
type input "244"
type input "140"
click at [862, 209] on div at bounding box center [444, 205] width 888 height 411
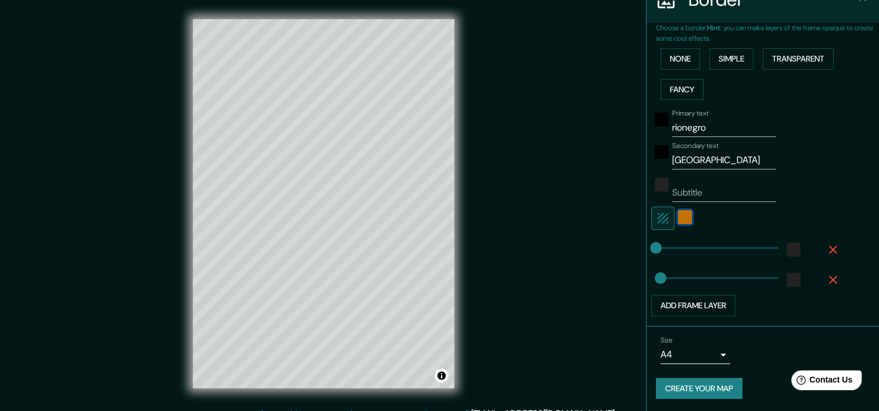
click at [678, 220] on div "color-F48C04" at bounding box center [685, 217] width 14 height 14
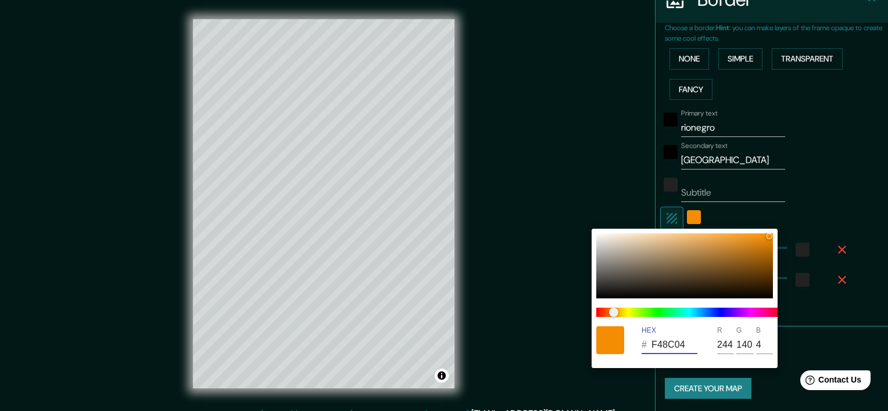
drag, startPoint x: 686, startPoint y: 345, endPoint x: 544, endPoint y: 345, distance: 141.8
click at [544, 345] on div "HEX # F48C04 R 244 G 140 B 4" at bounding box center [444, 205] width 888 height 411
click at [389, 150] on div at bounding box center [444, 205] width 888 height 411
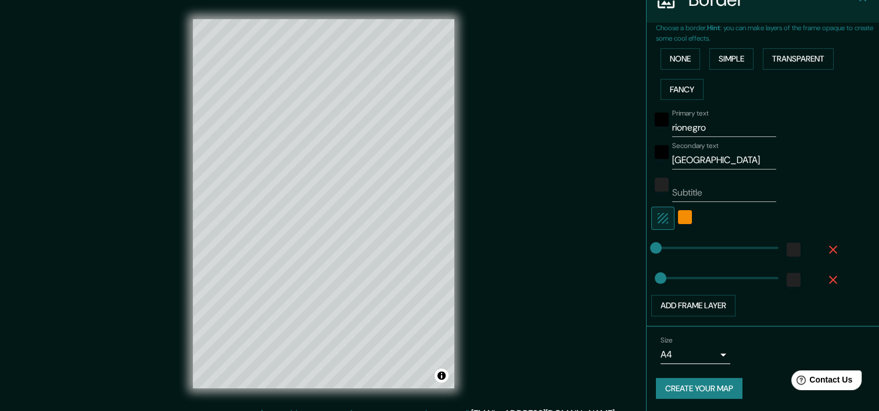
click at [454, 202] on div "© Mapbox © OpenStreetMap Improve this map" at bounding box center [323, 203] width 299 height 407
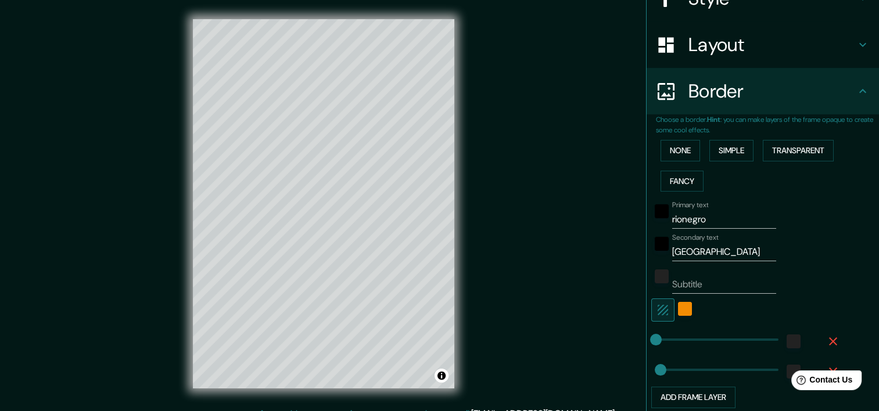
scroll to position [153, 0]
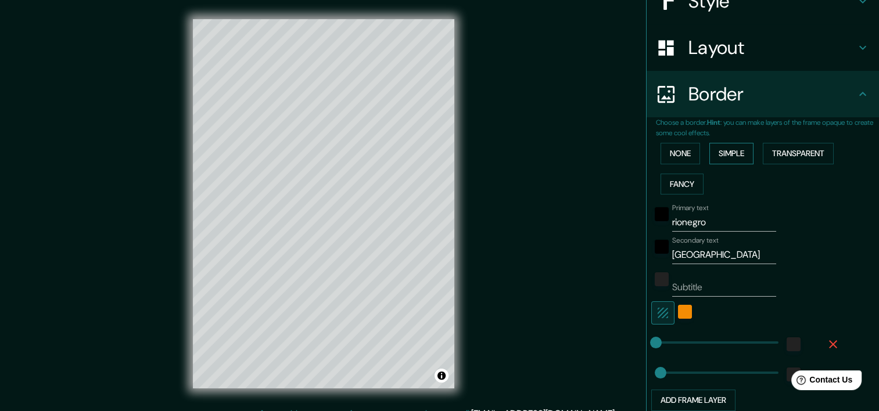
click at [737, 158] on button "Simple" at bounding box center [731, 153] width 44 height 21
click at [804, 158] on button "Transparent" at bounding box center [798, 153] width 71 height 21
click at [672, 156] on button "None" at bounding box center [681, 153] width 40 height 21
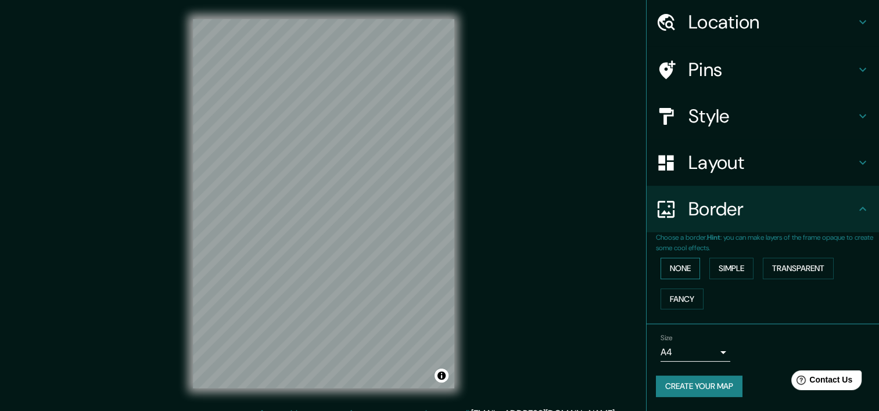
scroll to position [37, 0]
click at [678, 295] on button "Fancy" at bounding box center [682, 300] width 43 height 21
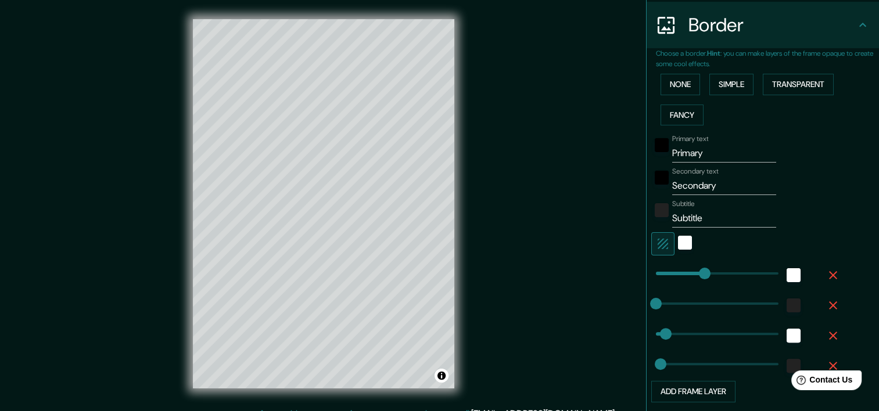
scroll to position [230, 0]
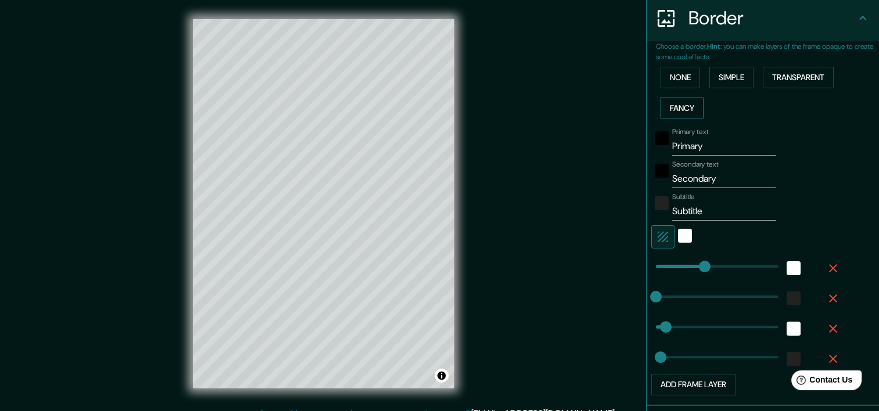
click at [679, 110] on button "Fancy" at bounding box center [682, 108] width 43 height 21
drag, startPoint x: 702, startPoint y: 148, endPoint x: 537, endPoint y: 156, distance: 165.2
click at [536, 157] on div "Mappin Location [GEOGRAPHIC_DATA], [GEOGRAPHIC_DATA], [GEOGRAPHIC_DATA] Pins St…" at bounding box center [439, 213] width 879 height 426
click at [740, 77] on button "Simple" at bounding box center [731, 77] width 44 height 21
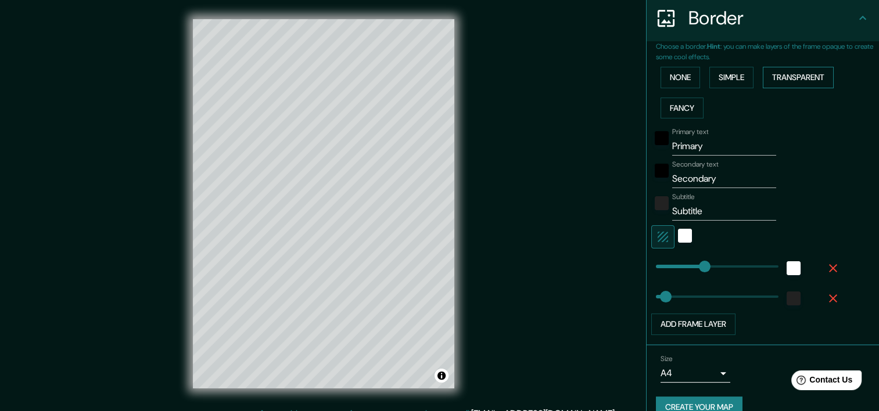
click at [763, 83] on button "Transparent" at bounding box center [798, 77] width 71 height 21
click at [656, 82] on div "None Simple Transparent Fancy" at bounding box center [767, 92] width 223 height 61
click at [663, 80] on button "None" at bounding box center [681, 77] width 40 height 21
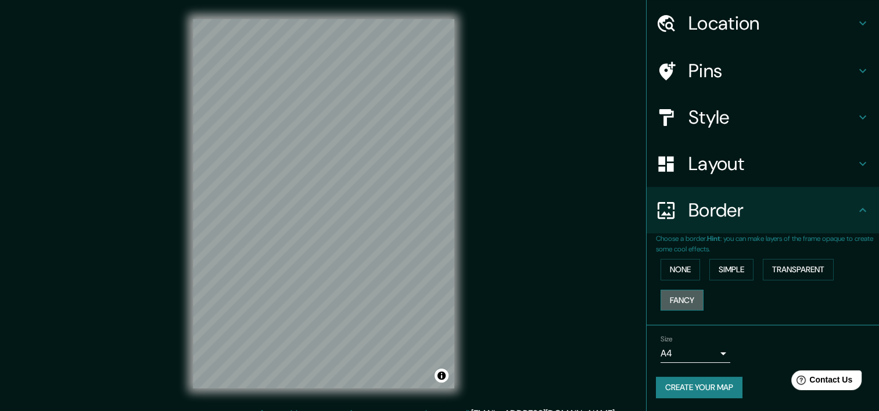
click at [674, 297] on button "Fancy" at bounding box center [682, 300] width 43 height 21
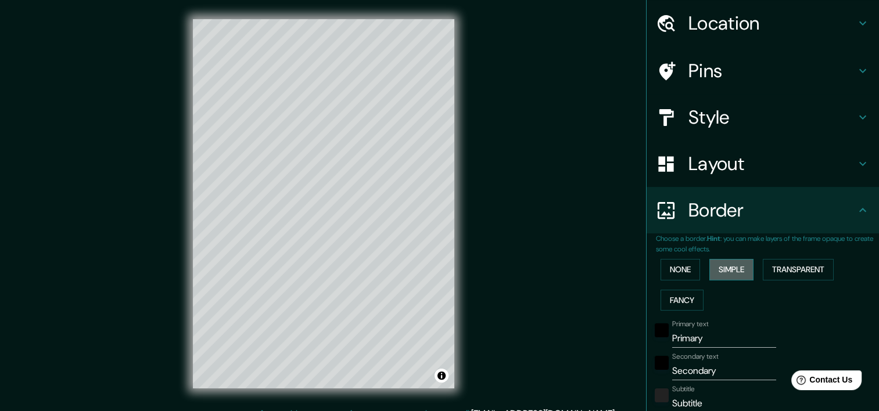
click at [736, 279] on button "Simple" at bounding box center [731, 269] width 44 height 21
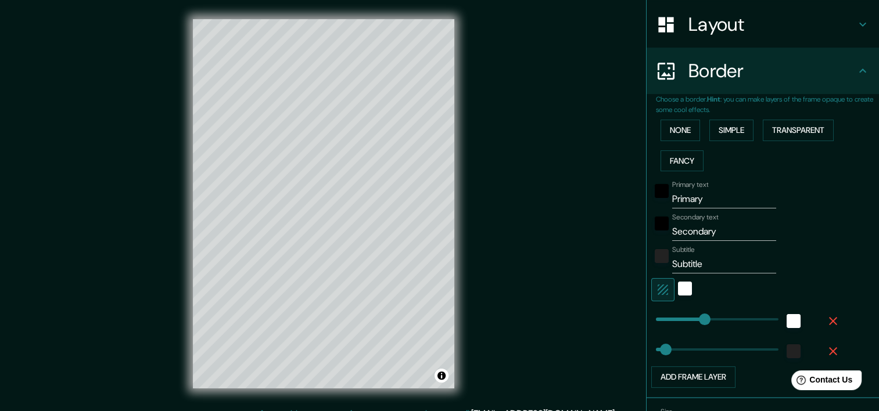
scroll to position [177, 0]
type input "0"
drag, startPoint x: 702, startPoint y: 320, endPoint x: 581, endPoint y: 341, distance: 122.7
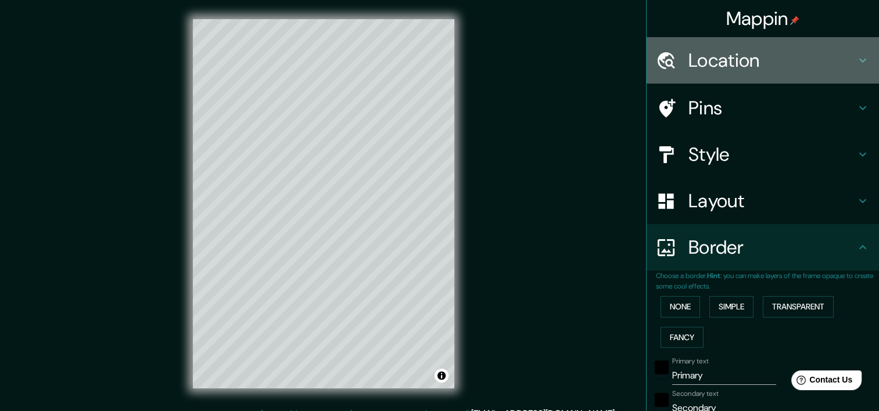
click at [739, 63] on h4 "Location" at bounding box center [772, 60] width 167 height 23
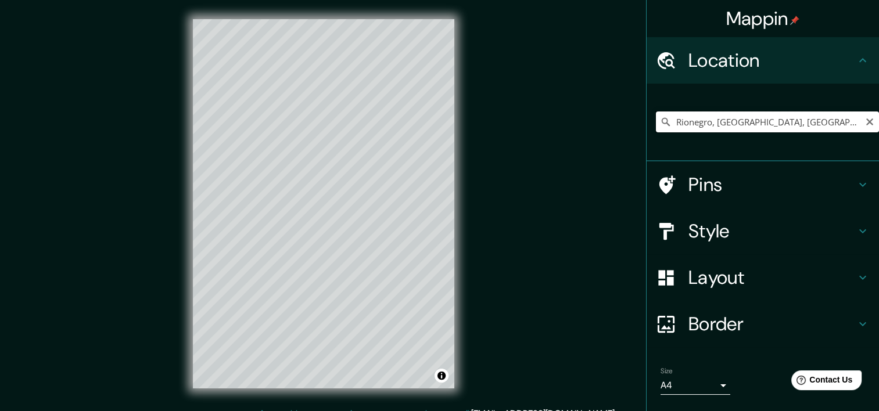
click at [827, 118] on input "Rionegro, [GEOGRAPHIC_DATA], [GEOGRAPHIC_DATA]" at bounding box center [767, 122] width 223 height 21
click at [809, 128] on input "Rionegro, [GEOGRAPHIC_DATA], [GEOGRAPHIC_DATA]" at bounding box center [767, 122] width 223 height 21
click at [660, 121] on icon at bounding box center [666, 122] width 12 height 12
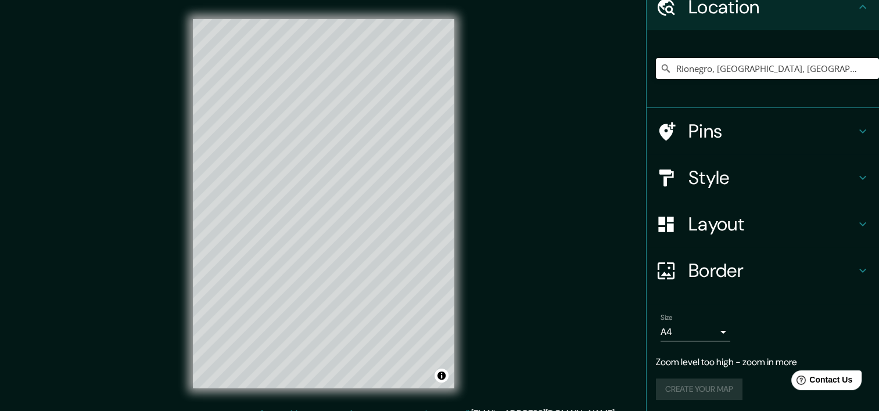
scroll to position [56, 0]
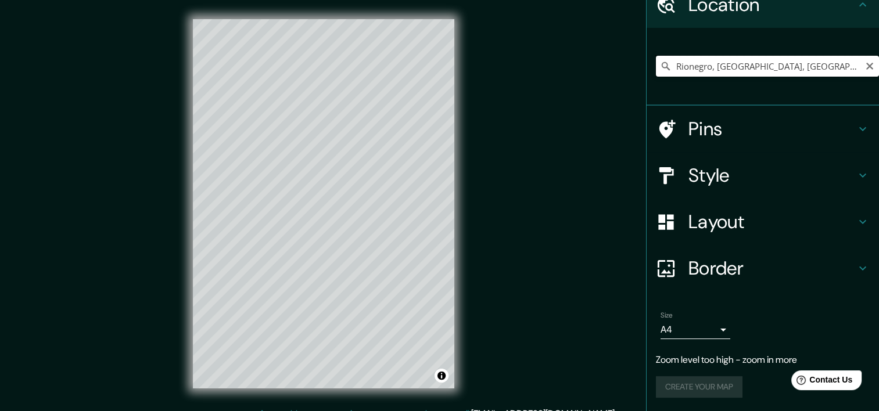
click at [783, 72] on input "Rionegro, [GEOGRAPHIC_DATA], [GEOGRAPHIC_DATA]" at bounding box center [767, 66] width 223 height 21
drag, startPoint x: 820, startPoint y: 57, endPoint x: 539, endPoint y: 58, distance: 281.2
click at [539, 58] on div "Mappin Location [GEOGRAPHIC_DATA], [GEOGRAPHIC_DATA], [GEOGRAPHIC_DATA] Pins St…" at bounding box center [439, 213] width 879 height 426
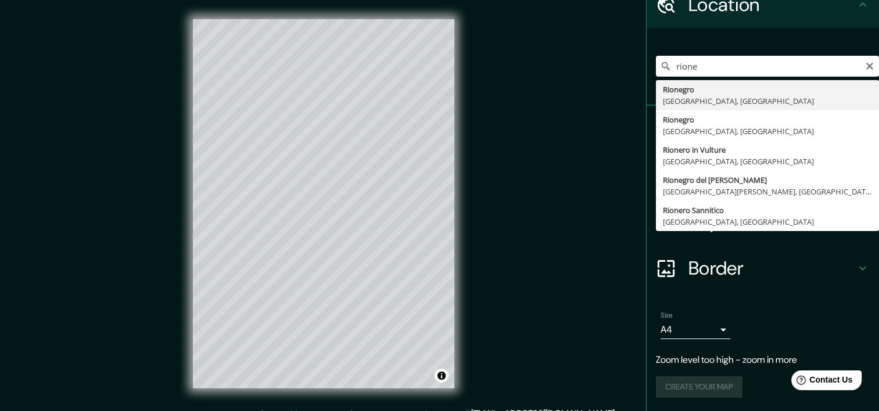
type input "Rionegro, [GEOGRAPHIC_DATA], [GEOGRAPHIC_DATA]"
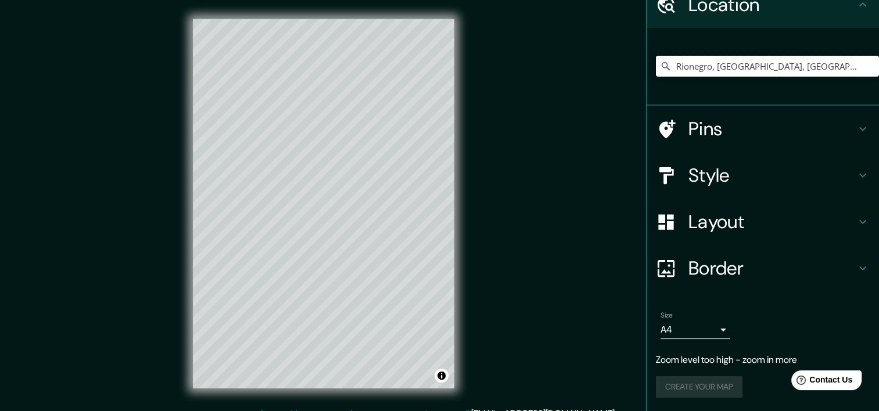
scroll to position [33, 0]
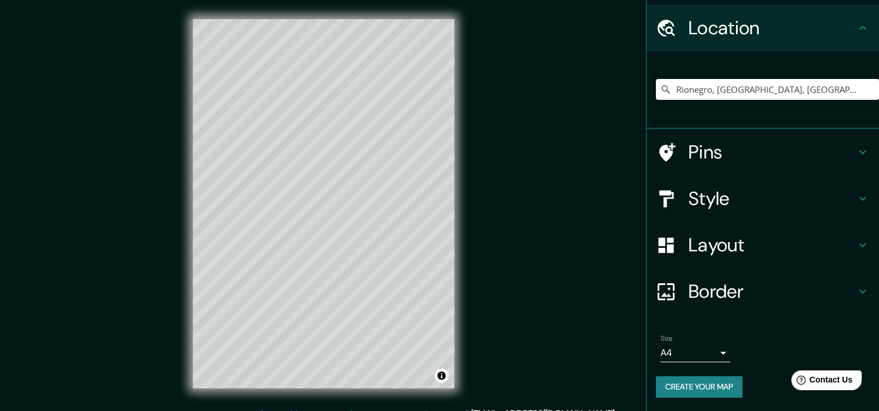
click at [714, 246] on h4 "Layout" at bounding box center [772, 245] width 167 height 23
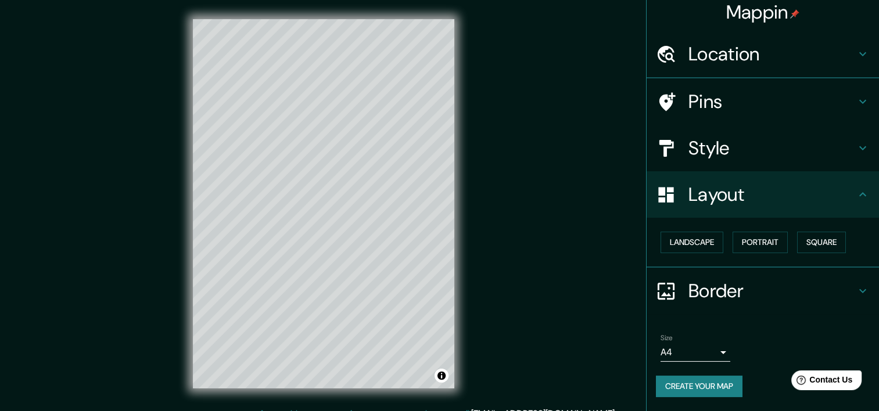
scroll to position [5, 0]
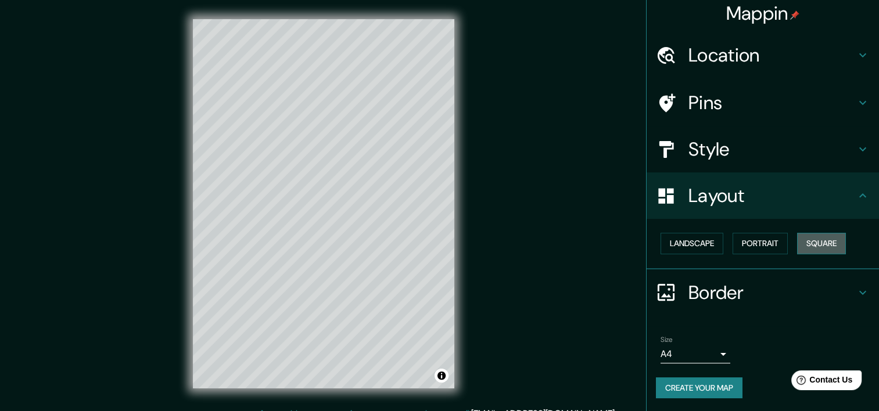
click at [818, 246] on button "Square" at bounding box center [821, 243] width 49 height 21
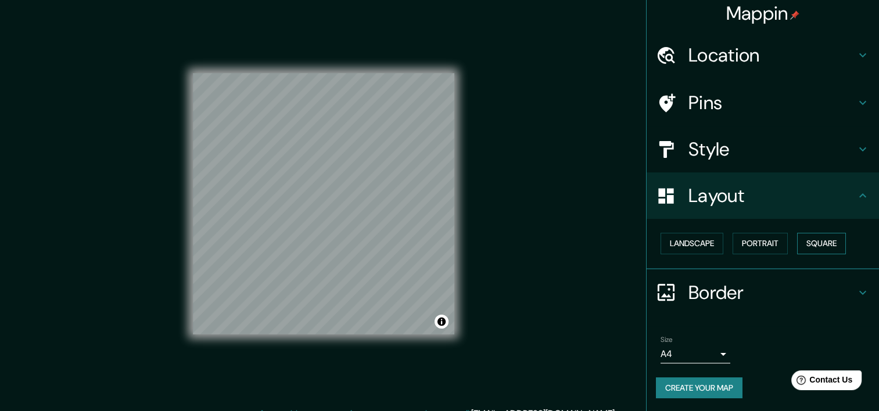
click at [818, 246] on button "Square" at bounding box center [821, 243] width 49 height 21
click at [767, 245] on button "Portrait" at bounding box center [760, 243] width 55 height 21
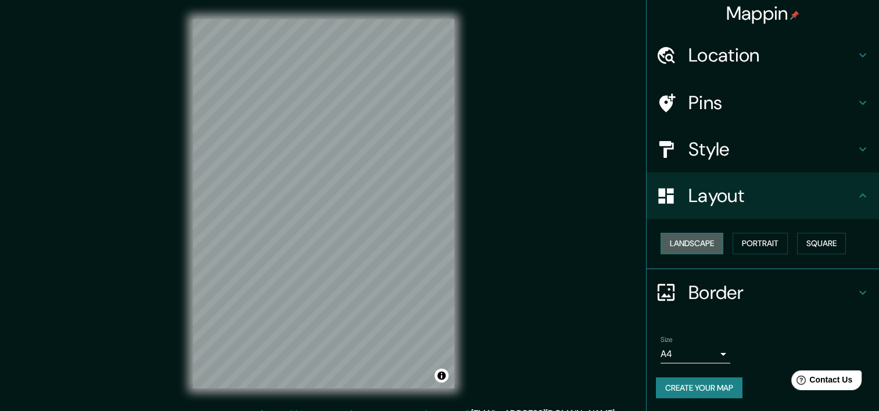
click at [709, 246] on button "Landscape" at bounding box center [692, 243] width 63 height 21
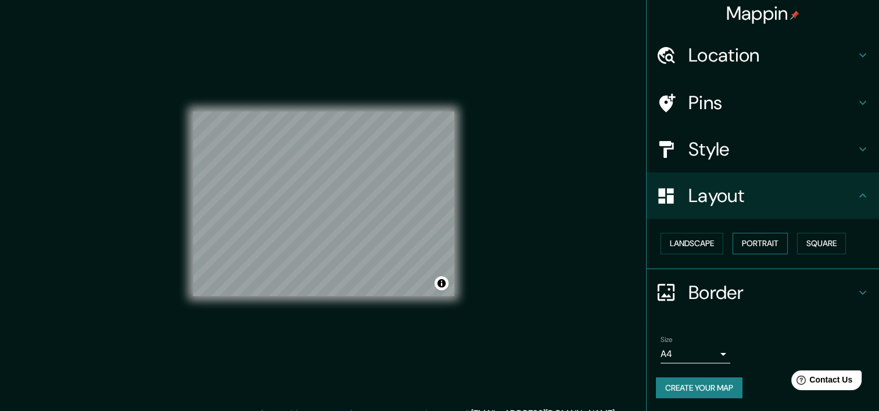
click at [752, 246] on button "Portrait" at bounding box center [760, 243] width 55 height 21
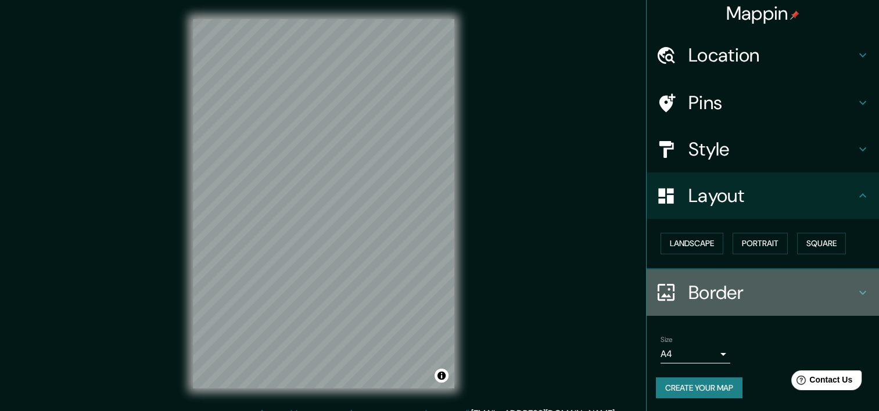
click at [705, 286] on h4 "Border" at bounding box center [772, 292] width 167 height 23
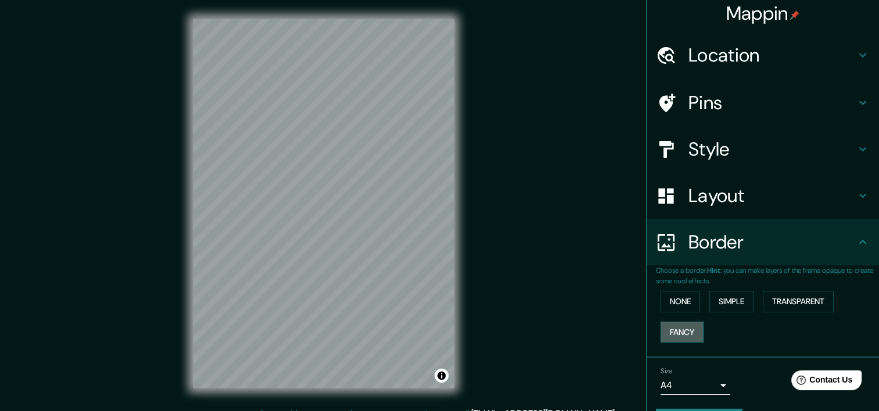
click at [664, 325] on button "Fancy" at bounding box center [682, 332] width 43 height 21
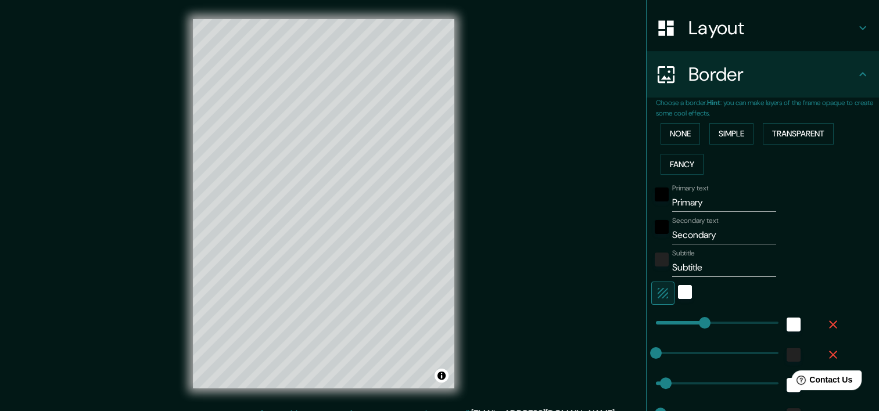
scroll to position [174, 0]
type input "0"
drag, startPoint x: 695, startPoint y: 321, endPoint x: 637, endPoint y: 328, distance: 58.5
click at [714, 203] on input "Primary" at bounding box center [724, 201] width 104 height 19
drag, startPoint x: 714, startPoint y: 203, endPoint x: 583, endPoint y: 207, distance: 130.2
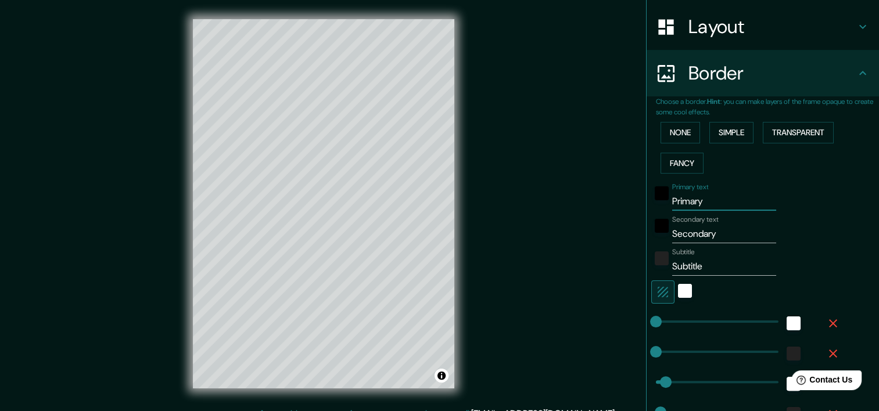
click at [583, 207] on div "Mappin Location [GEOGRAPHIC_DATA], [GEOGRAPHIC_DATA], [GEOGRAPHIC_DATA] Pins St…" at bounding box center [439, 213] width 879 height 426
type input "Rionegro"
drag, startPoint x: 716, startPoint y: 235, endPoint x: 500, endPoint y: 242, distance: 216.8
click at [500, 242] on div "Mappin Location [GEOGRAPHIC_DATA], [GEOGRAPHIC_DATA], [GEOGRAPHIC_DATA] Pins St…" at bounding box center [439, 213] width 879 height 426
type input "[GEOGRAPHIC_DATA]"
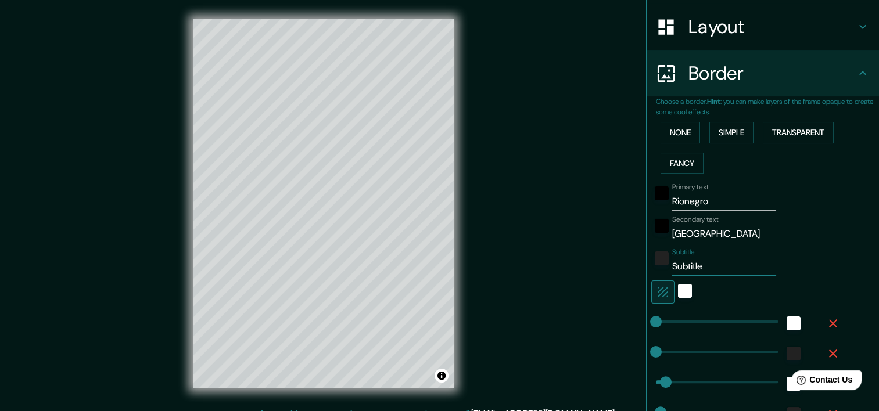
drag, startPoint x: 650, startPoint y: 268, endPoint x: 627, endPoint y: 275, distance: 23.7
click at [627, 275] on div "Mappin Location [GEOGRAPHIC_DATA], [GEOGRAPHIC_DATA], [GEOGRAPHIC_DATA] Pins St…" at bounding box center [439, 213] width 879 height 426
click at [676, 235] on input "[GEOGRAPHIC_DATA]" at bounding box center [724, 234] width 104 height 19
drag, startPoint x: 676, startPoint y: 235, endPoint x: 667, endPoint y: 234, distance: 9.3
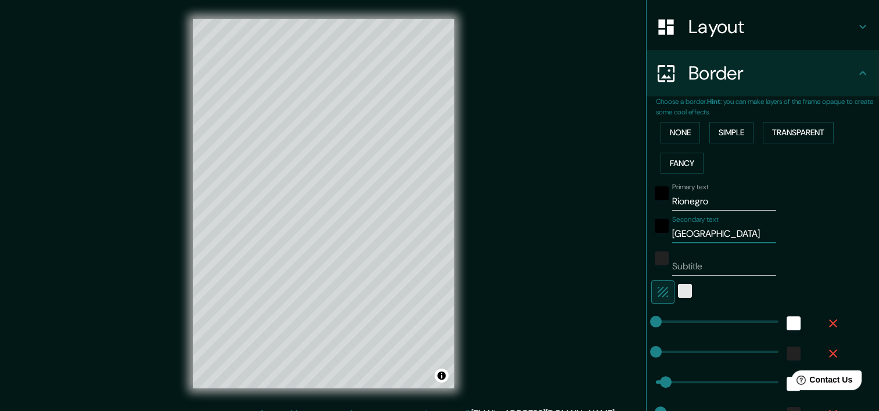
type input "[GEOGRAPHIC_DATA]"
click at [678, 291] on div "white" at bounding box center [685, 291] width 14 height 14
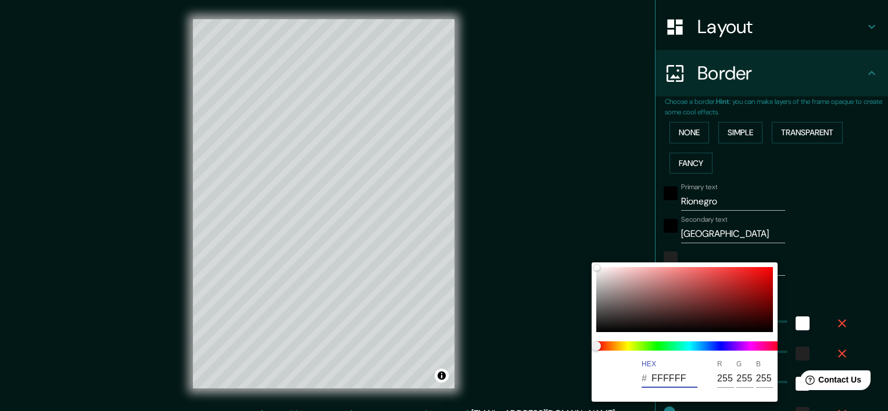
drag, startPoint x: 686, startPoint y: 377, endPoint x: 533, endPoint y: 390, distance: 152.8
click at [533, 390] on div "HEX # FFFFFF R 255 G 255 B 255" at bounding box center [444, 205] width 888 height 411
paste input "48C04"
type input "F48C04"
type input "244"
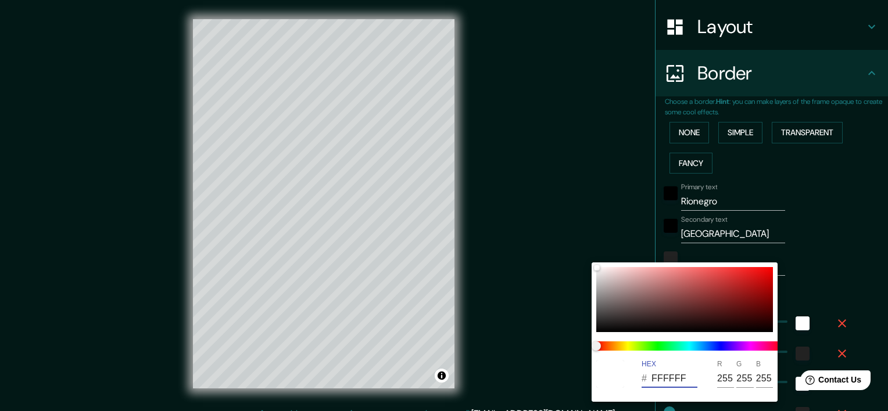
type input "140"
type input "4"
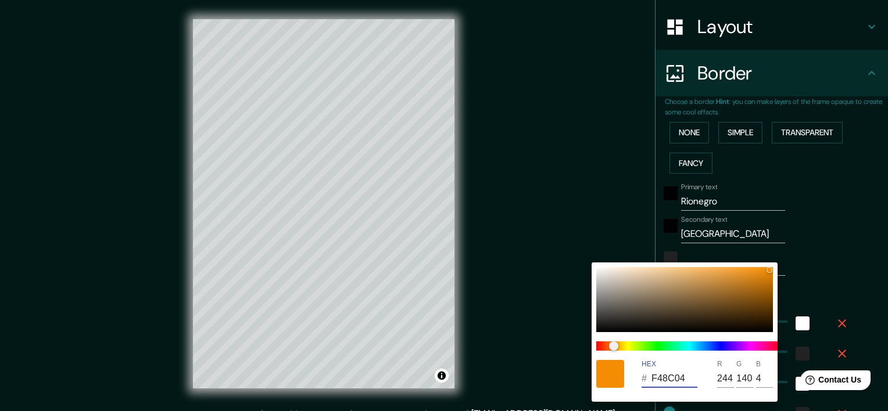
type input "F48C04"
click at [809, 293] on div at bounding box center [444, 205] width 888 height 411
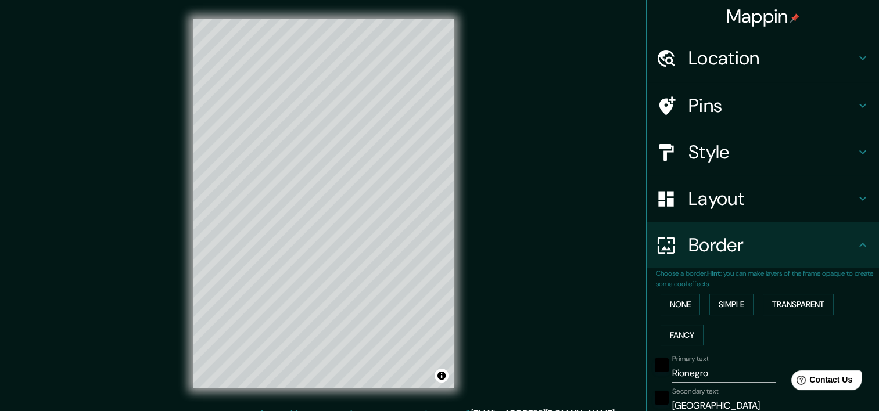
scroll to position [0, 0]
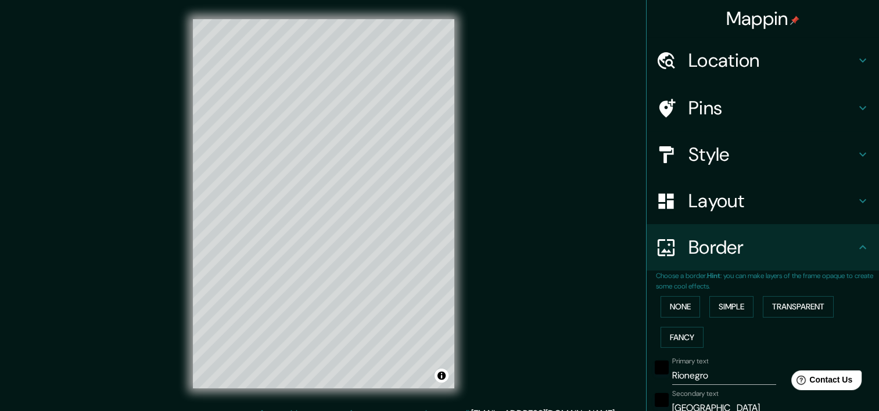
click at [841, 159] on h4 "Style" at bounding box center [772, 154] width 167 height 23
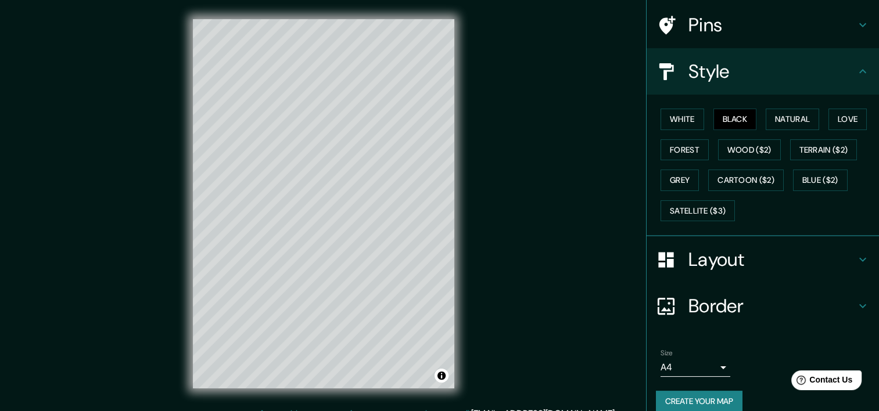
scroll to position [96, 0]
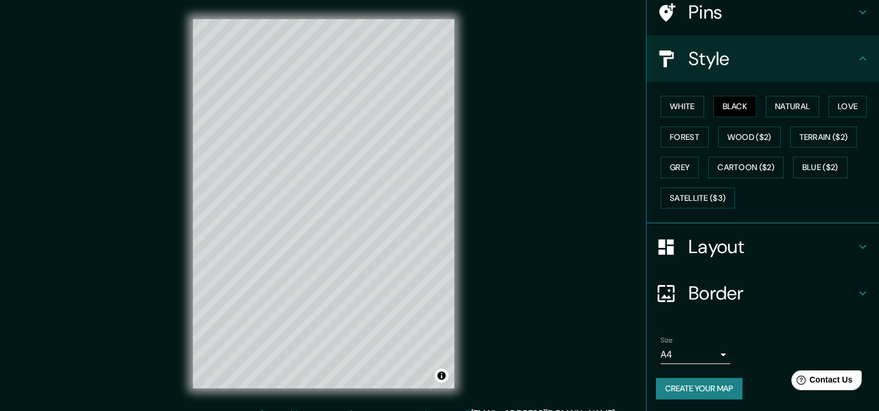
click at [685, 388] on button "Create your map" at bounding box center [699, 388] width 87 height 21
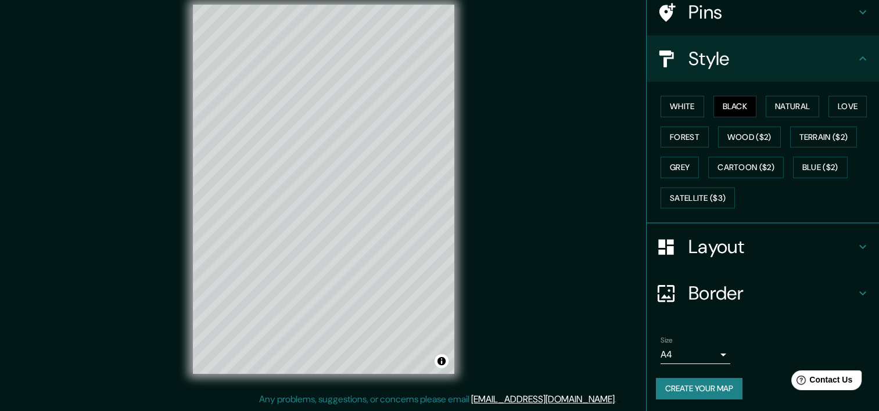
click at [489, 228] on div "Mappin Location [GEOGRAPHIC_DATA], [GEOGRAPHIC_DATA], [GEOGRAPHIC_DATA] Pins St…" at bounding box center [439, 198] width 879 height 426
click at [383, 225] on div at bounding box center [383, 222] width 9 height 9
click at [702, 386] on button "Create your map" at bounding box center [699, 388] width 87 height 21
